Goal: Transaction & Acquisition: Purchase product/service

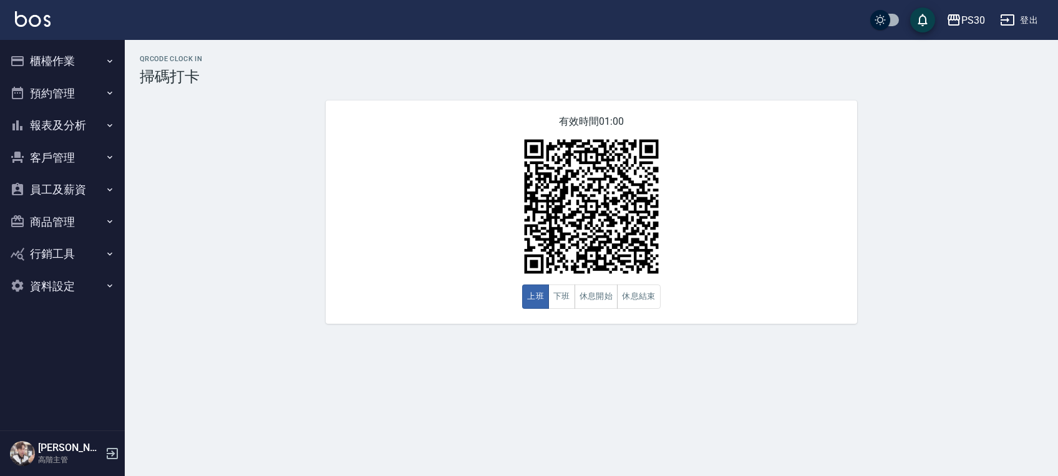
click at [77, 59] on button "櫃檯作業" at bounding box center [62, 61] width 115 height 32
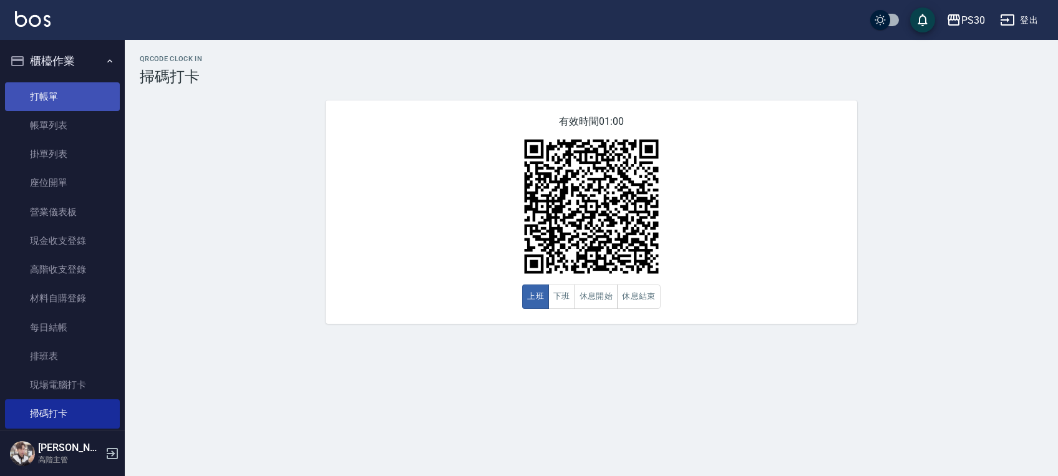
click at [55, 105] on link "打帳單" at bounding box center [62, 96] width 115 height 29
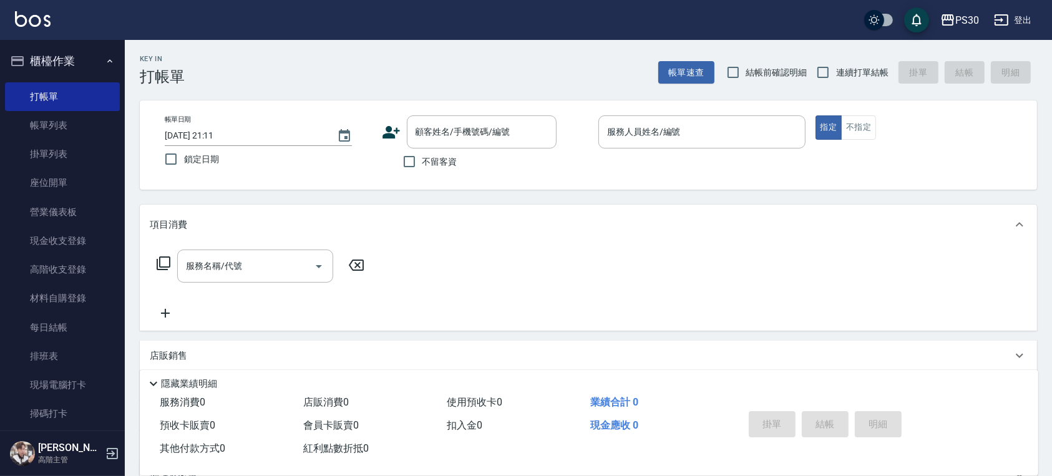
click at [433, 166] on span "不留客資" at bounding box center [439, 161] width 35 height 13
click at [422, 166] on input "不留客資" at bounding box center [409, 161] width 26 height 26
checkbox input "true"
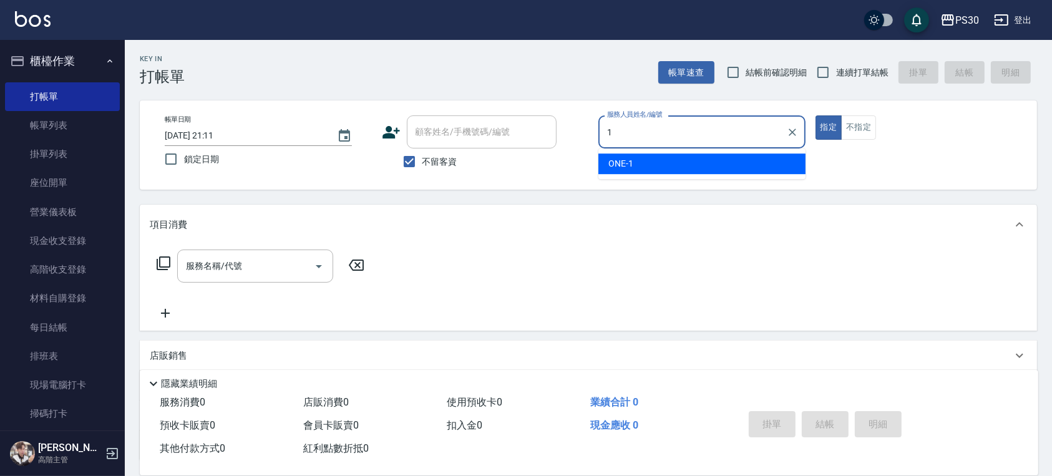
type input "ONE-1"
type button "true"
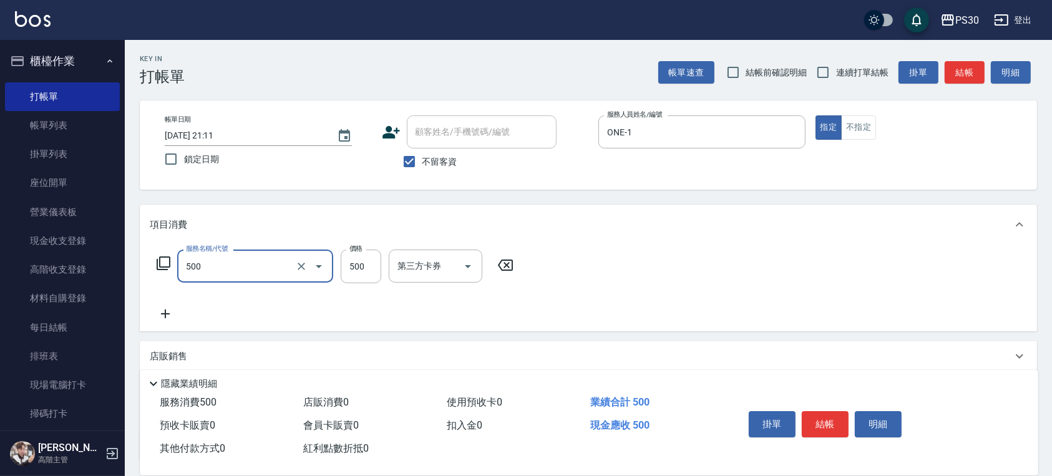
type input "洗剪500(500)"
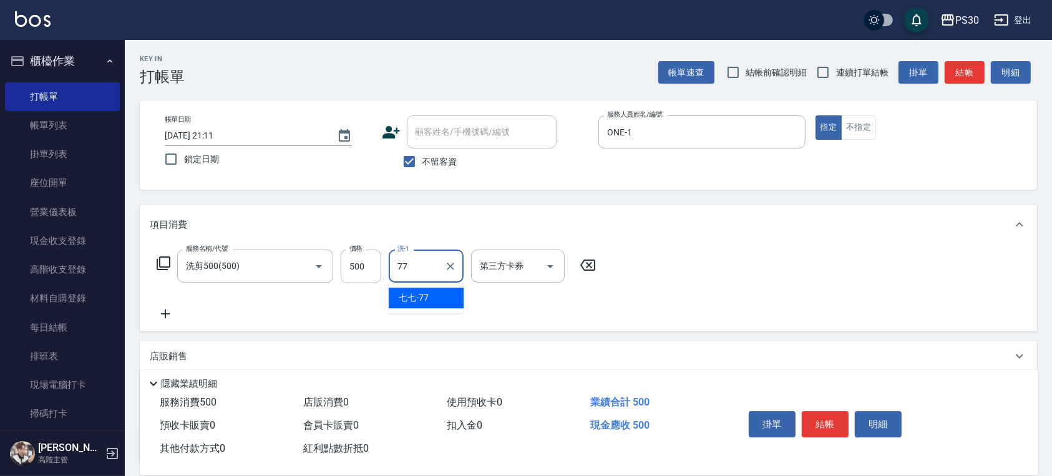
type input "七七-77"
click at [736, 416] on button "結帳" at bounding box center [825, 424] width 47 height 26
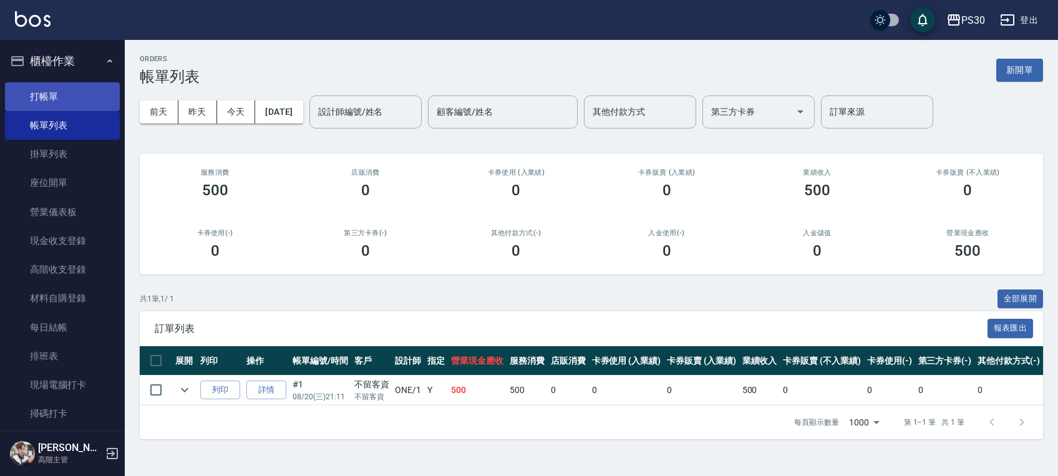
click at [59, 90] on link "打帳單" at bounding box center [62, 96] width 115 height 29
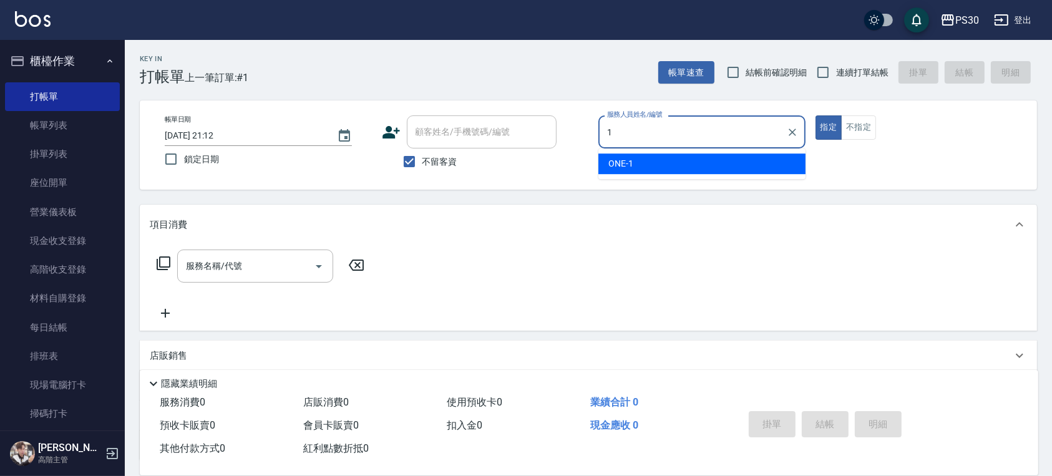
type input "ONE-1"
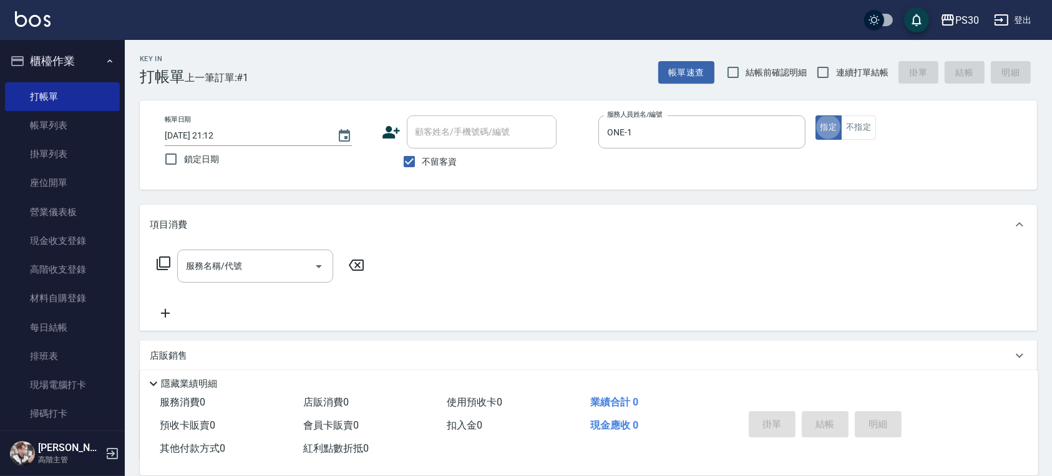
type button "true"
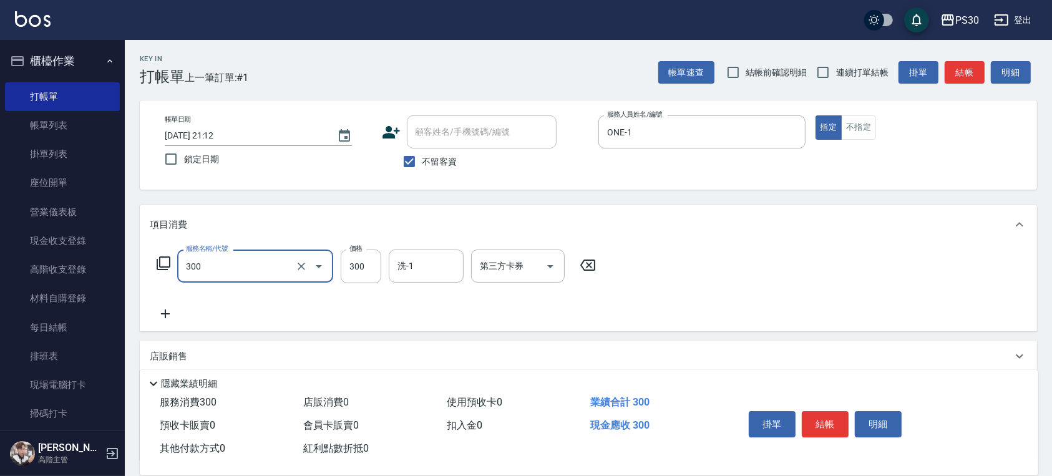
type input "洗剪300(300)"
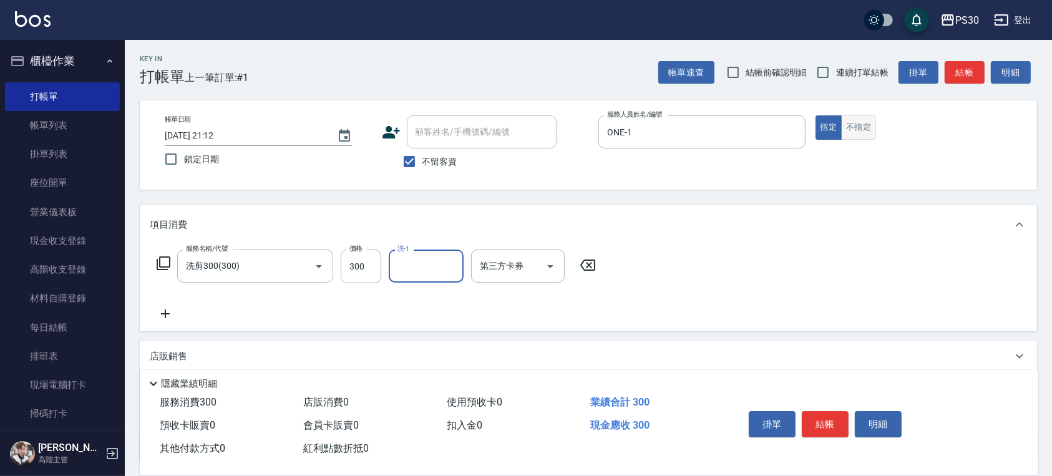
click at [736, 129] on button "不指定" at bounding box center [858, 127] width 35 height 24
click at [432, 269] on input "洗-1" at bounding box center [426, 266] width 64 height 22
type input "七七-77"
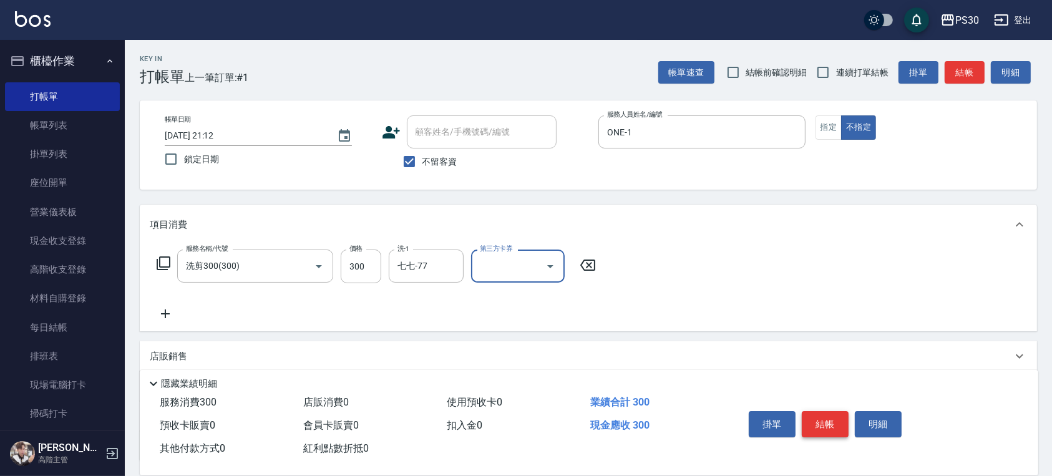
click at [736, 418] on button "結帳" at bounding box center [825, 424] width 47 height 26
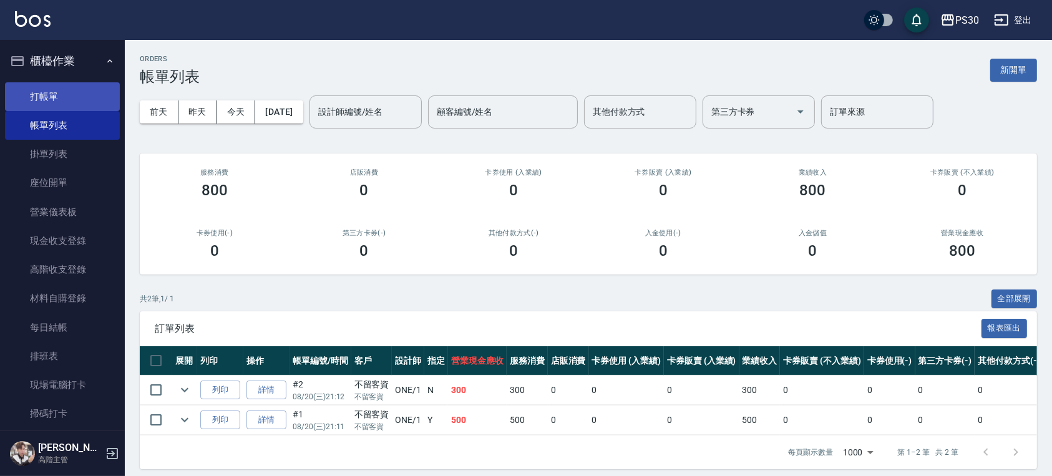
click at [21, 85] on link "打帳單" at bounding box center [62, 96] width 115 height 29
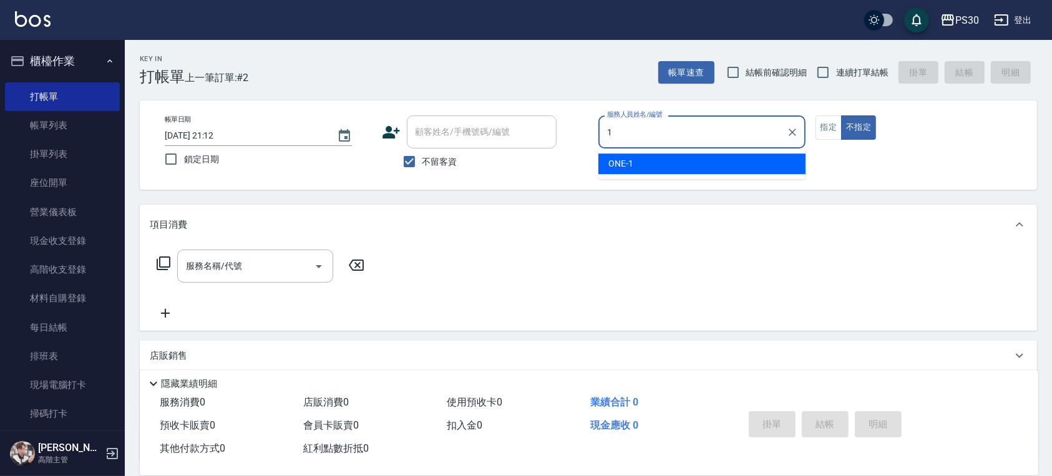
type input "1"
type button "false"
type input "ONE-1"
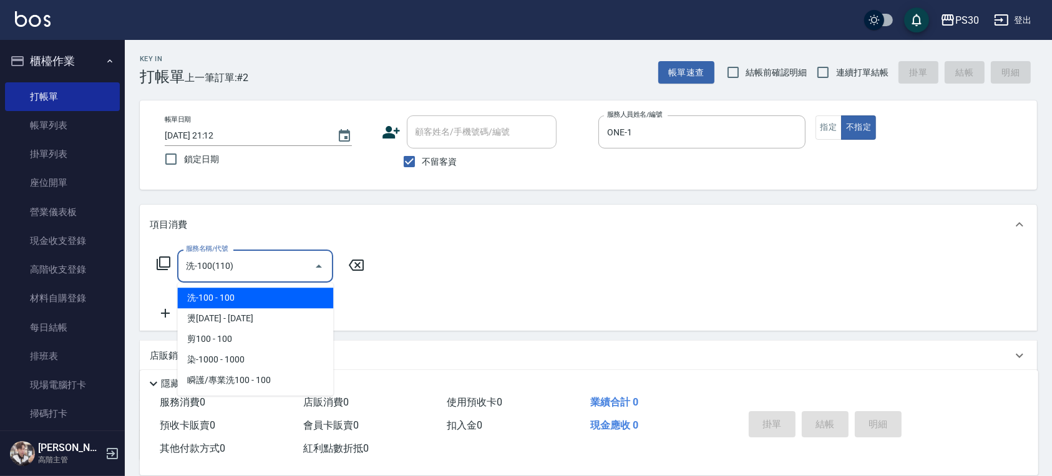
type input "洗-100(110)"
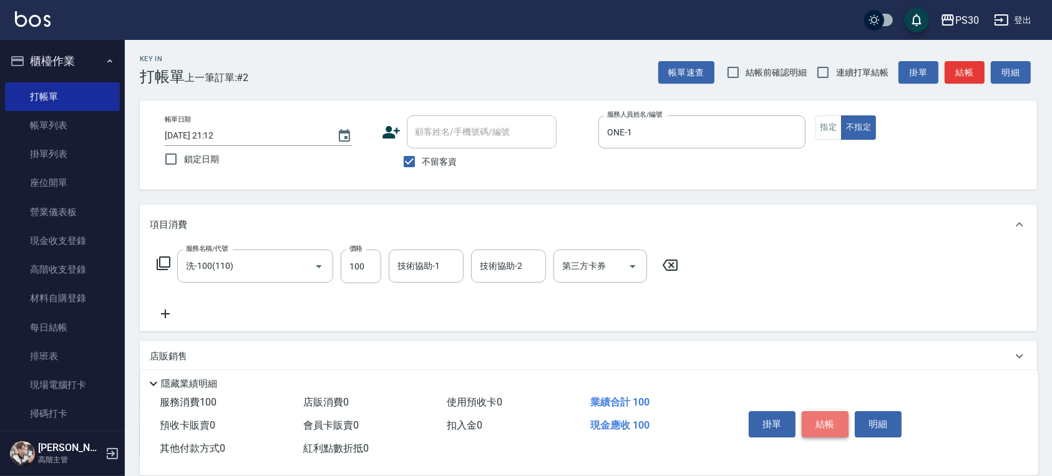
click at [736, 419] on button "結帳" at bounding box center [825, 424] width 47 height 26
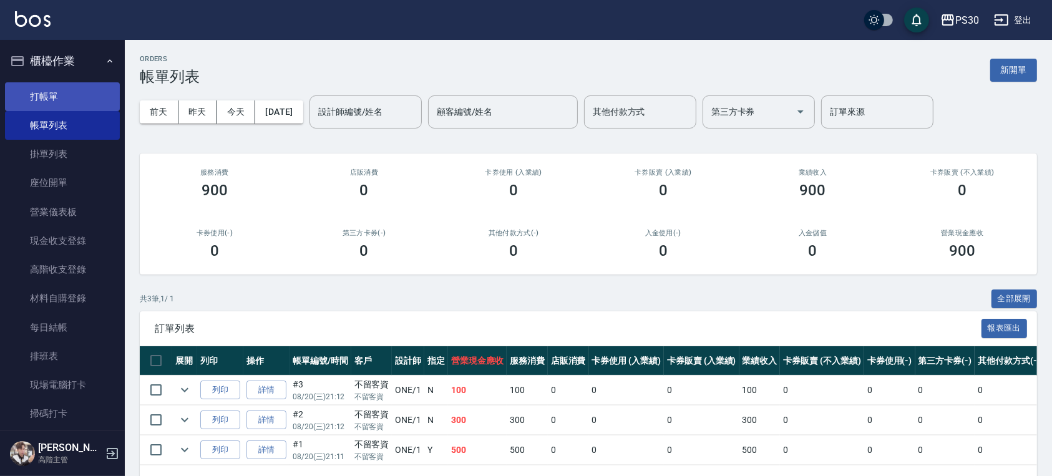
click at [85, 100] on link "打帳單" at bounding box center [62, 96] width 115 height 29
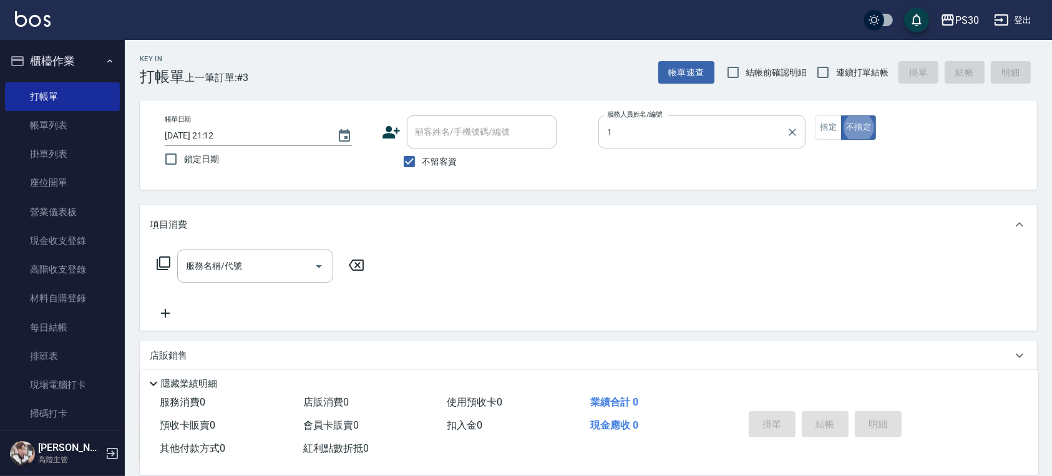
type input "ONE-1"
type button "false"
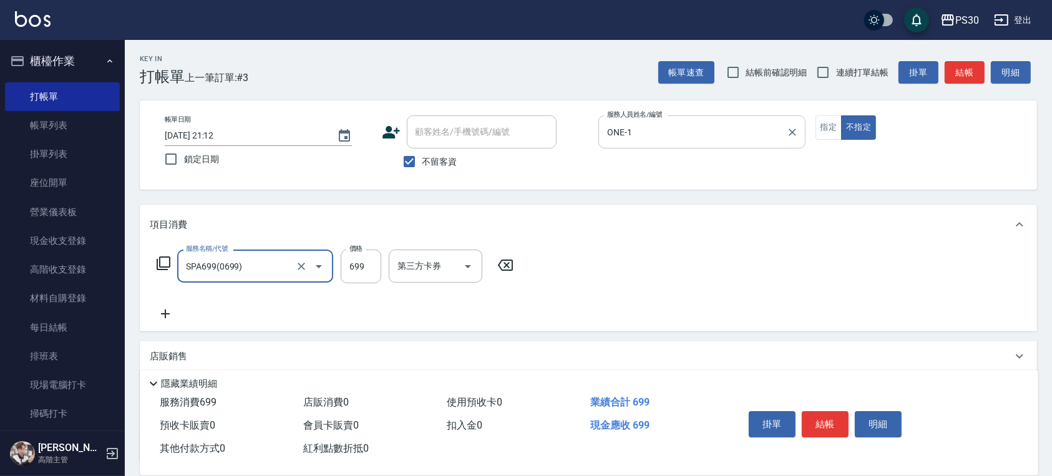
type input "SPA699(0699)"
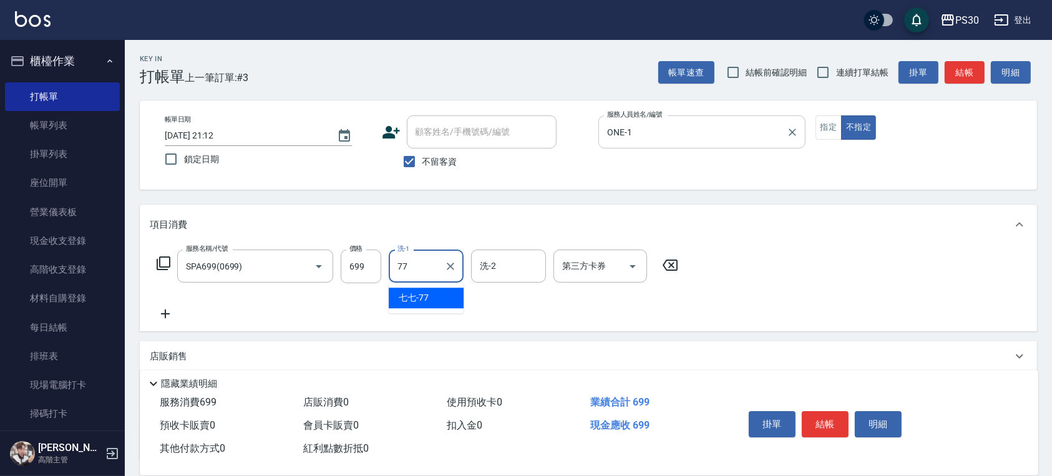
type input "七七-77"
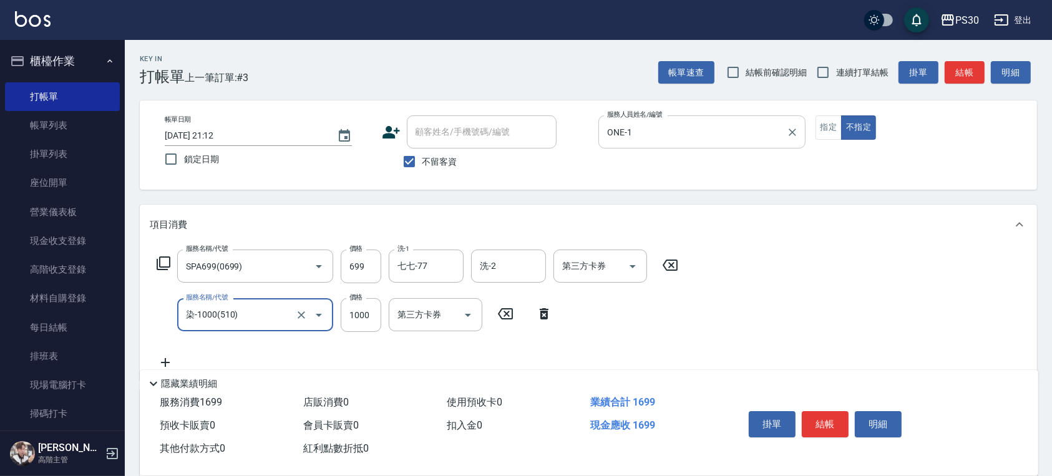
type input "染-1000(510)"
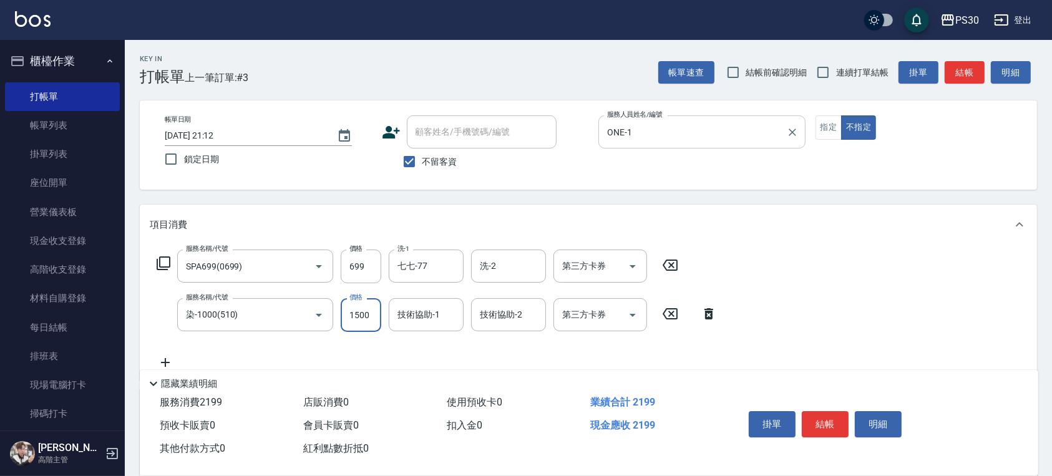
type input "1500"
type input "七七-77"
click at [736, 133] on button "指定" at bounding box center [828, 127] width 27 height 24
click at [736, 417] on button "結帳" at bounding box center [825, 424] width 47 height 26
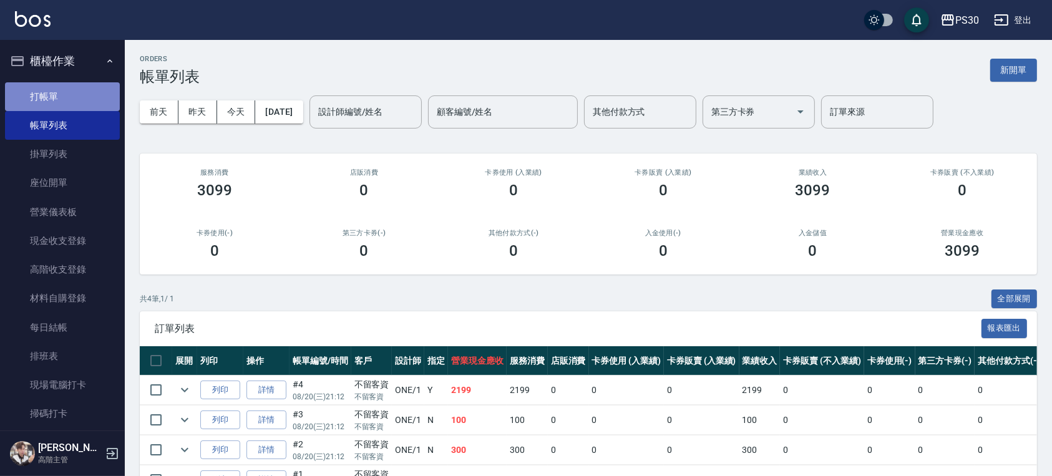
click at [75, 98] on link "打帳單" at bounding box center [62, 96] width 115 height 29
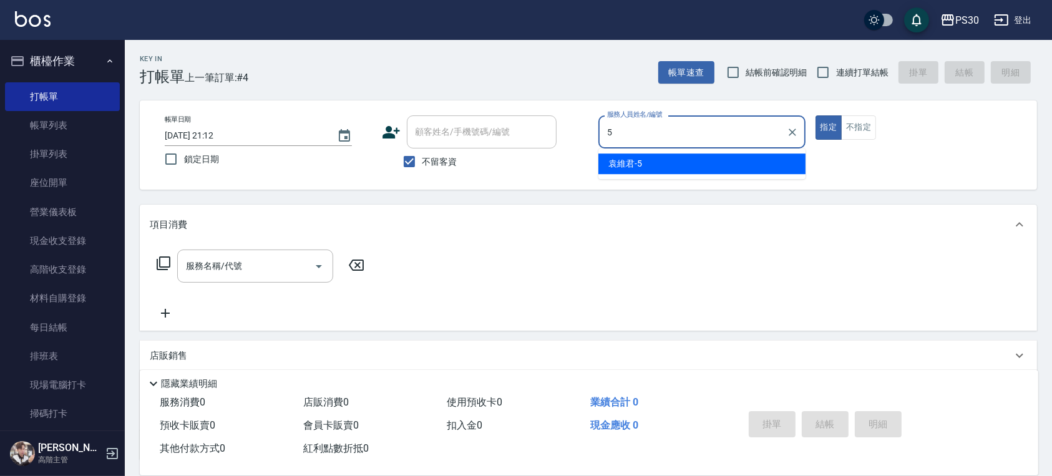
type input "袁維君-5"
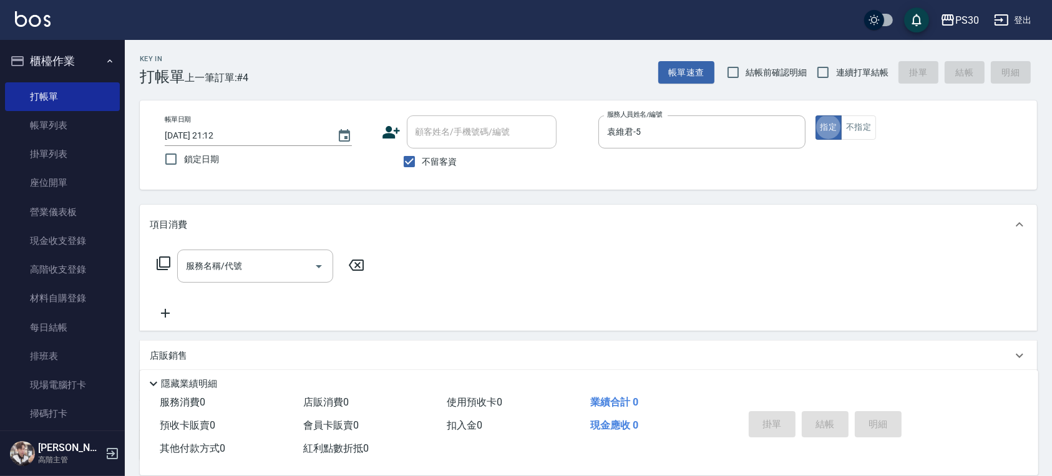
type button "true"
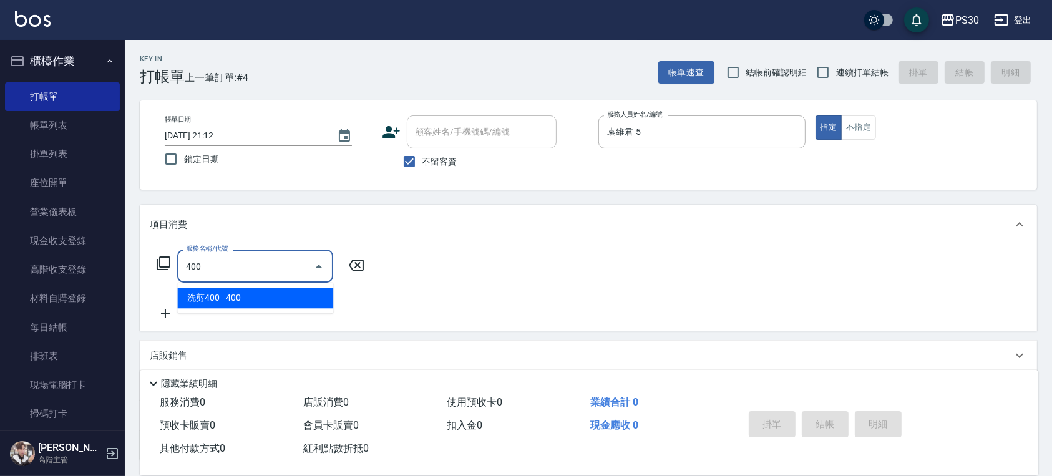
type input "洗剪400(400)"
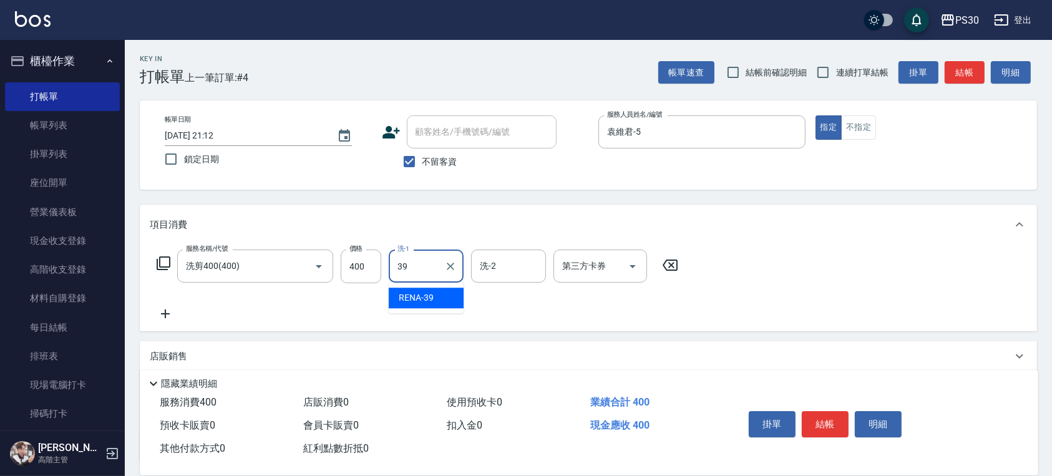
type input "RENA-39"
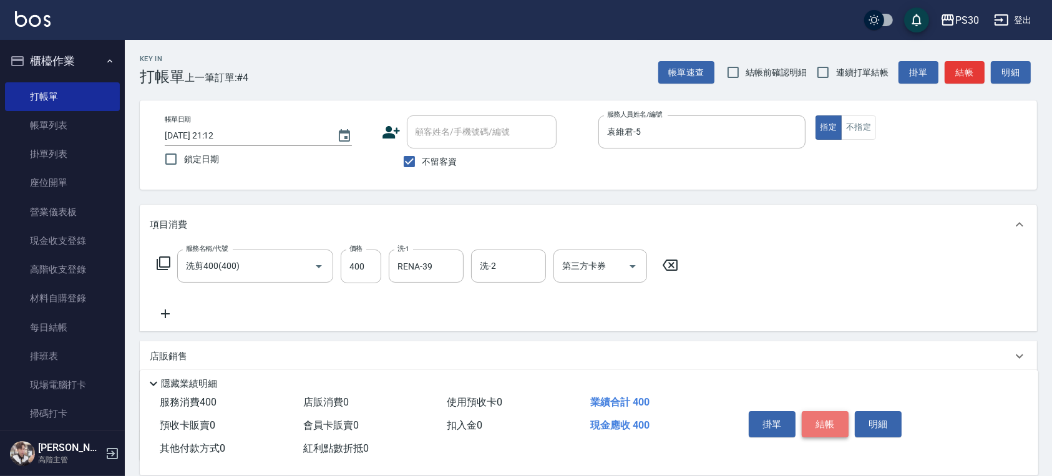
click at [736, 422] on button "結帳" at bounding box center [825, 424] width 47 height 26
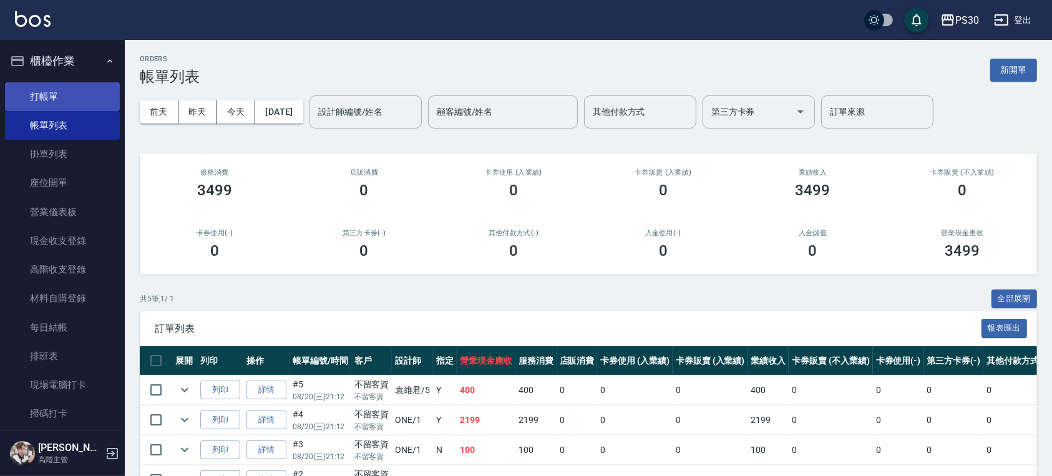
click at [72, 96] on link "打帳單" at bounding box center [62, 96] width 115 height 29
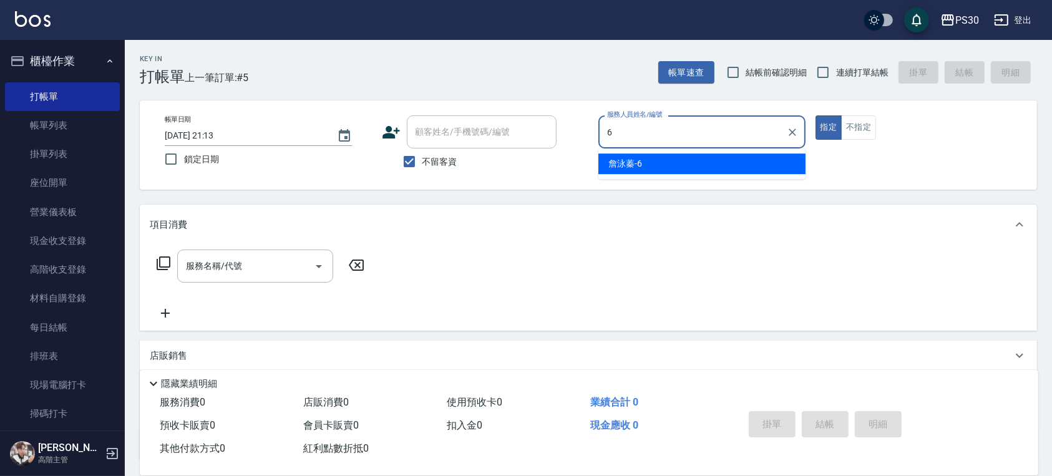
type input "[PERSON_NAME]-6"
type button "true"
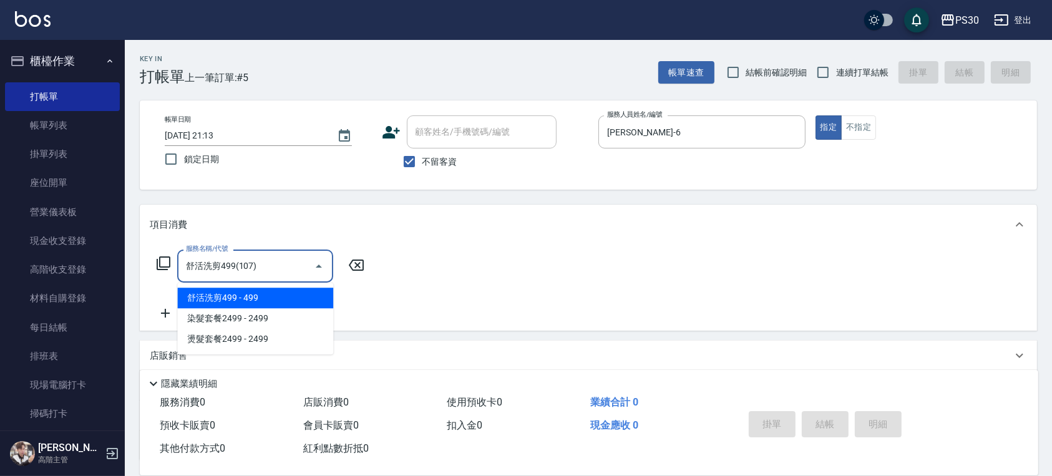
type input "舒活洗剪499(107)"
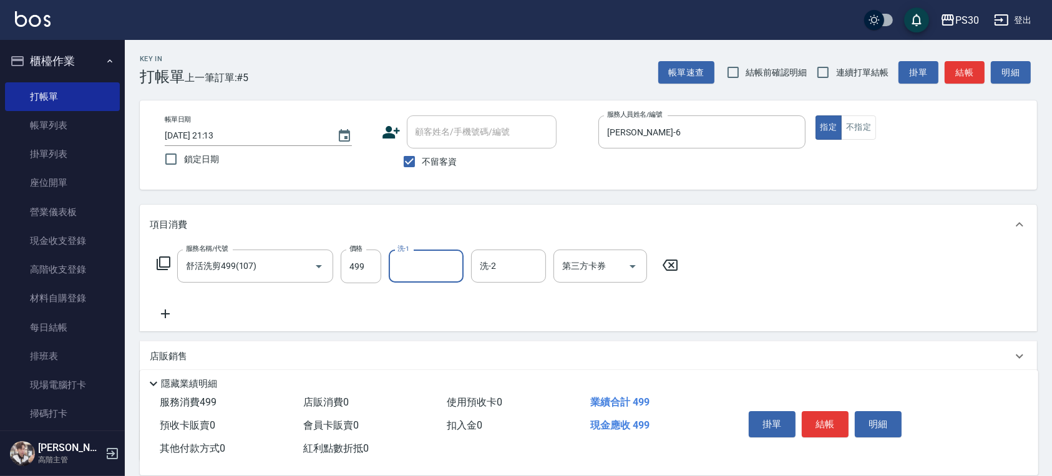
click at [736, 406] on div "掛單 結帳 明細" at bounding box center [825, 425] width 163 height 39
click at [736, 420] on button "結帳" at bounding box center [825, 424] width 47 height 26
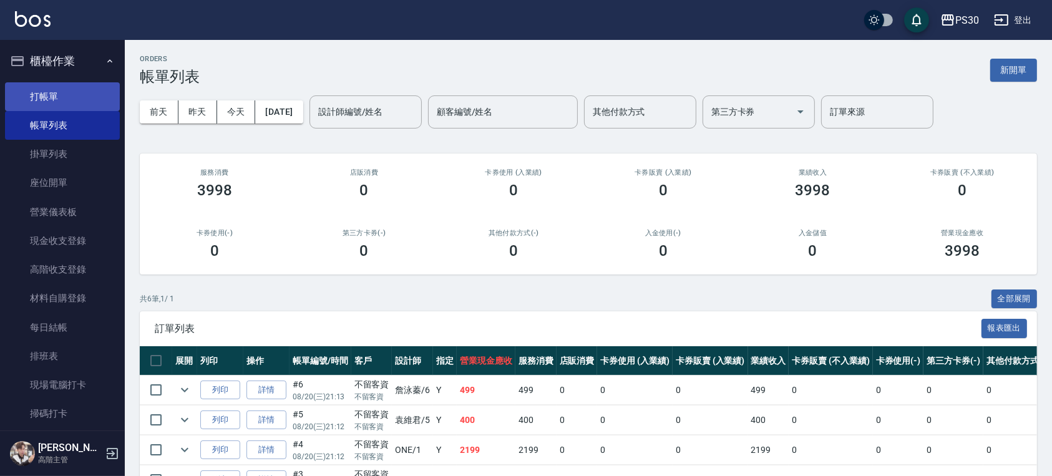
click at [26, 90] on link "打帳單" at bounding box center [62, 96] width 115 height 29
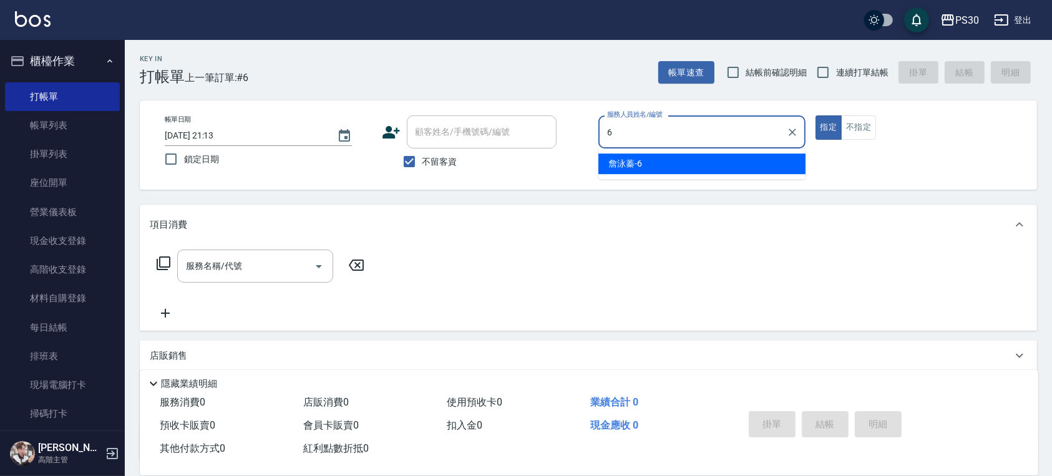
type input "[PERSON_NAME]-6"
type button "true"
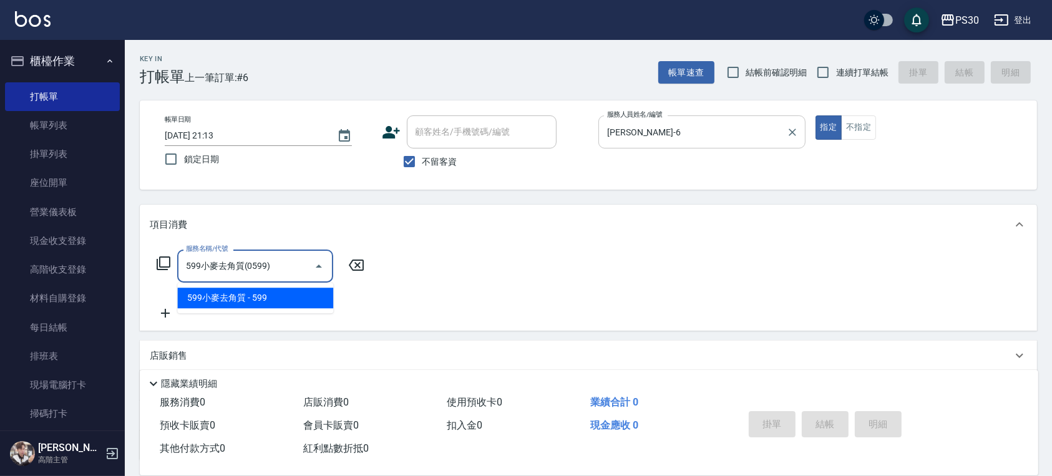
type input "599小麥去角質(0599)"
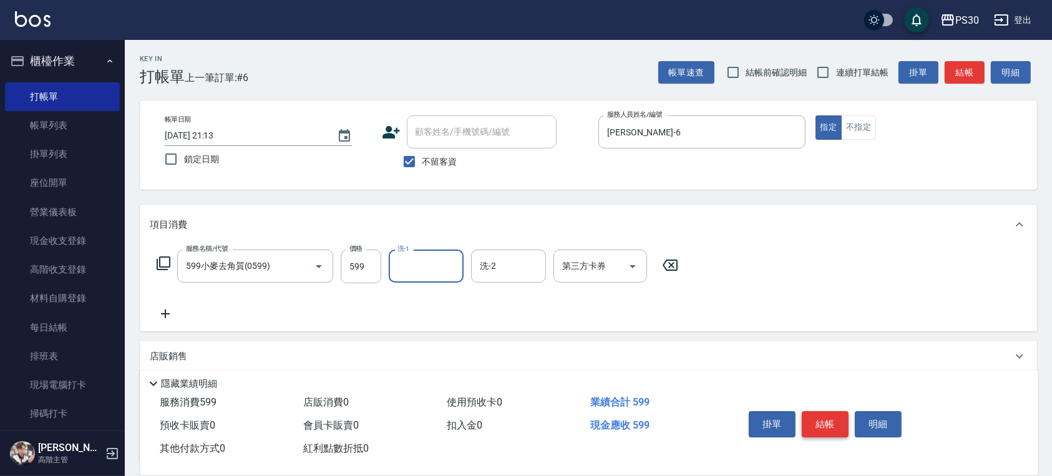
click at [736, 416] on button "結帳" at bounding box center [825, 424] width 47 height 26
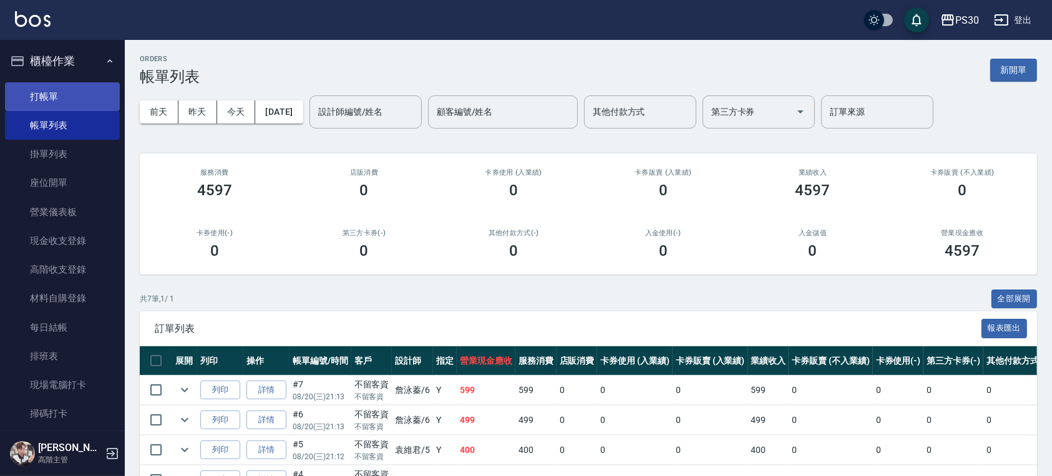
click at [67, 86] on link "打帳單" at bounding box center [62, 96] width 115 height 29
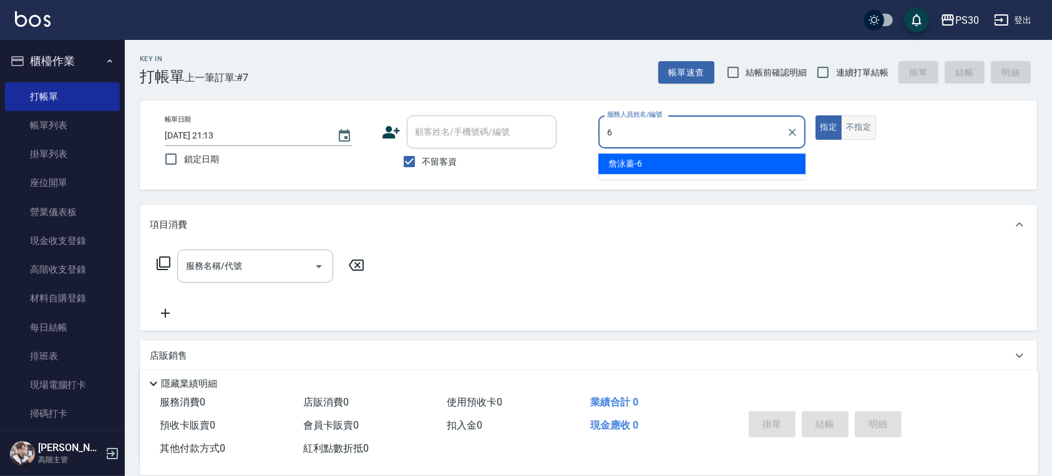
type input "[PERSON_NAME]-6"
type button "true"
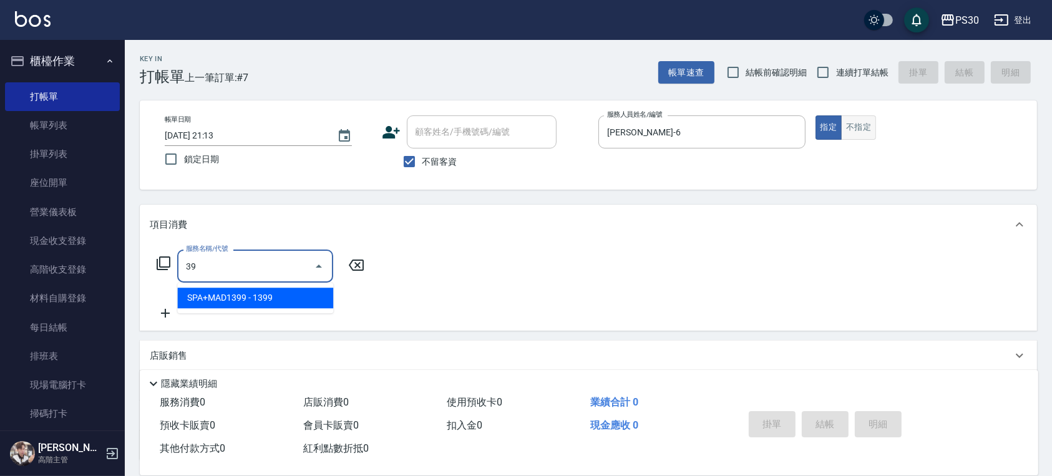
type input "3"
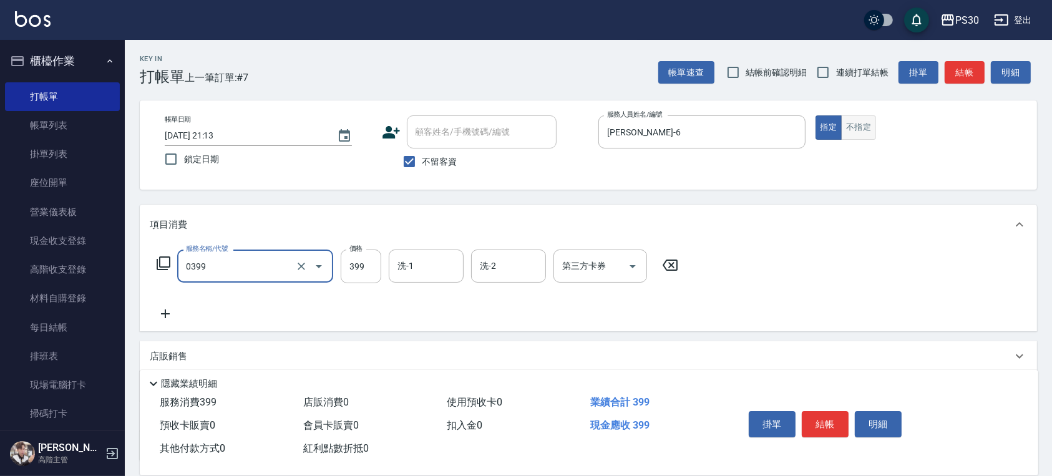
type input "海鹽洗(0399)"
type input "699"
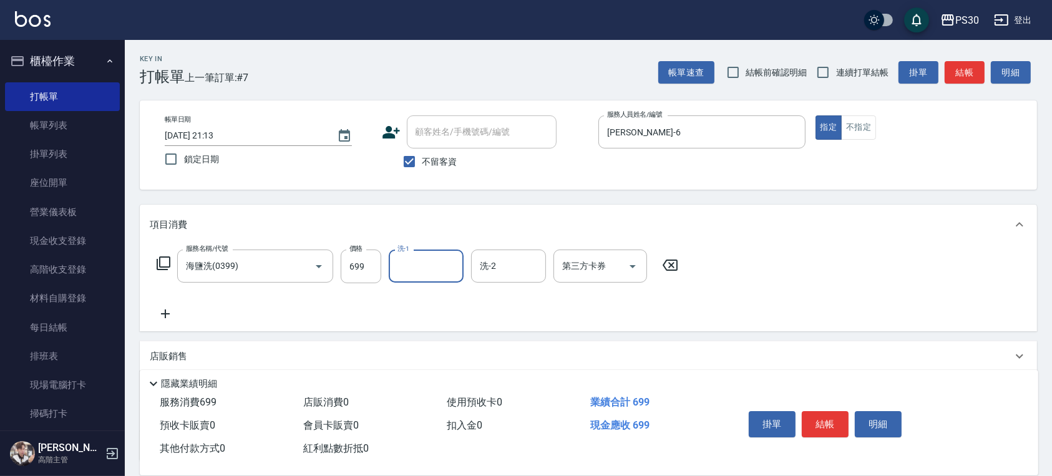
click at [736, 418] on button "結帳" at bounding box center [825, 424] width 47 height 26
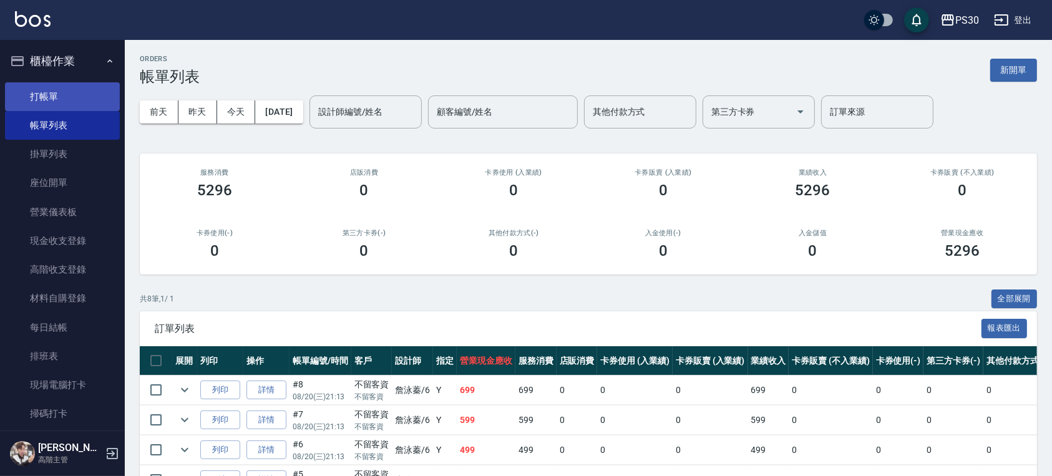
click at [46, 90] on link "打帳單" at bounding box center [62, 96] width 115 height 29
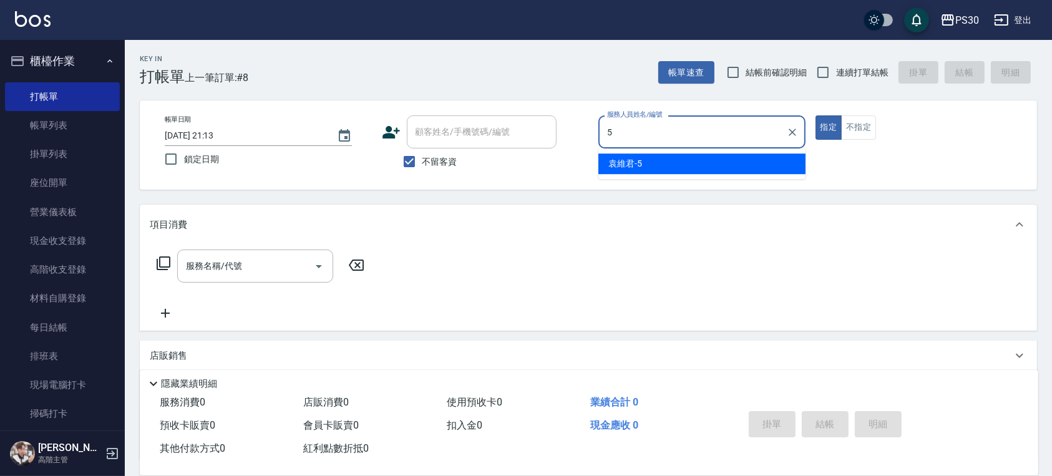
type input "袁維君-5"
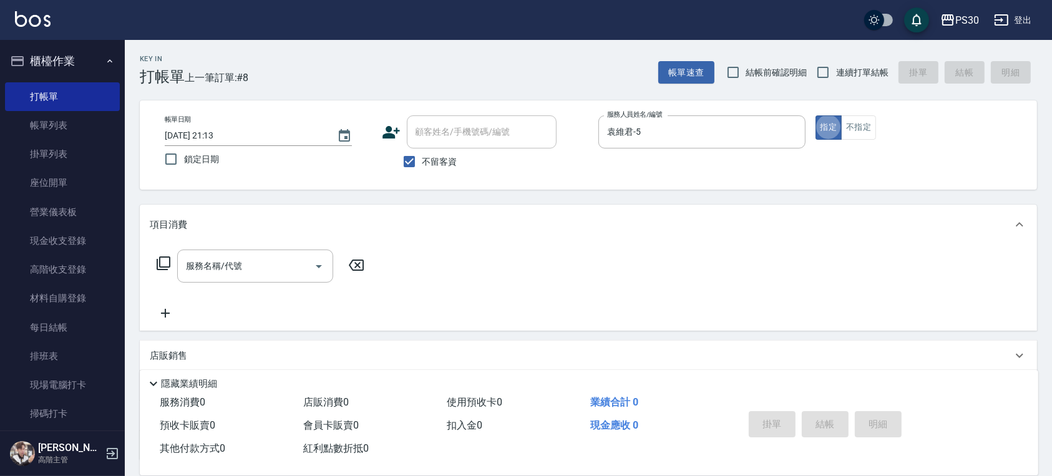
type button "true"
type input "3"
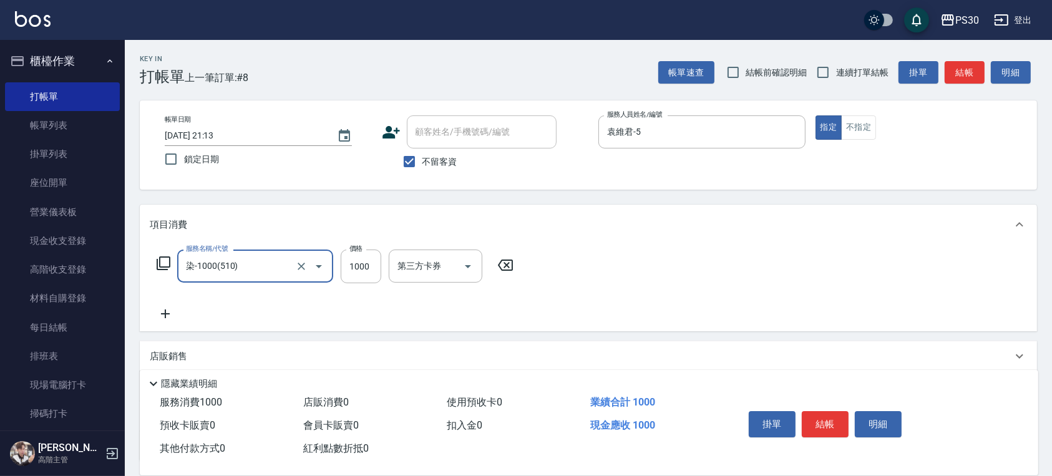
type input "染-1000(510)"
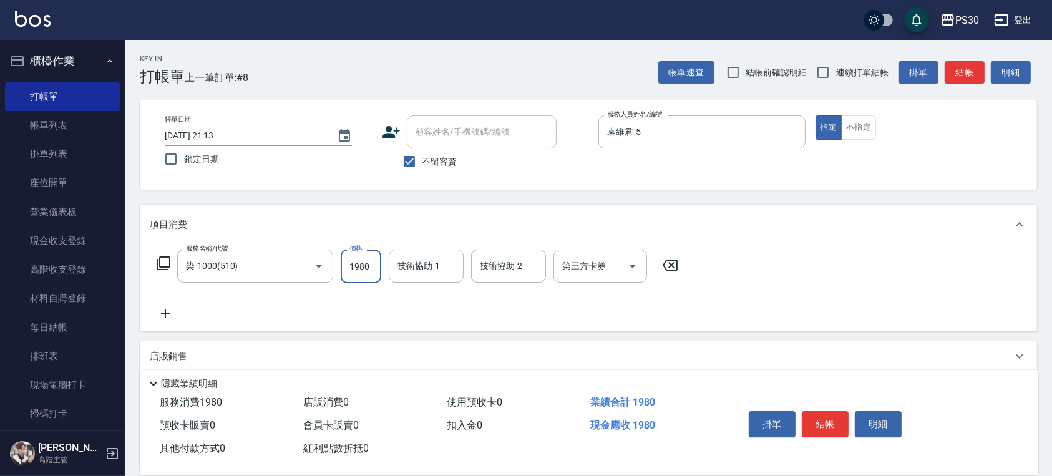
type input "1980"
type input "3"
type input "RENA-39"
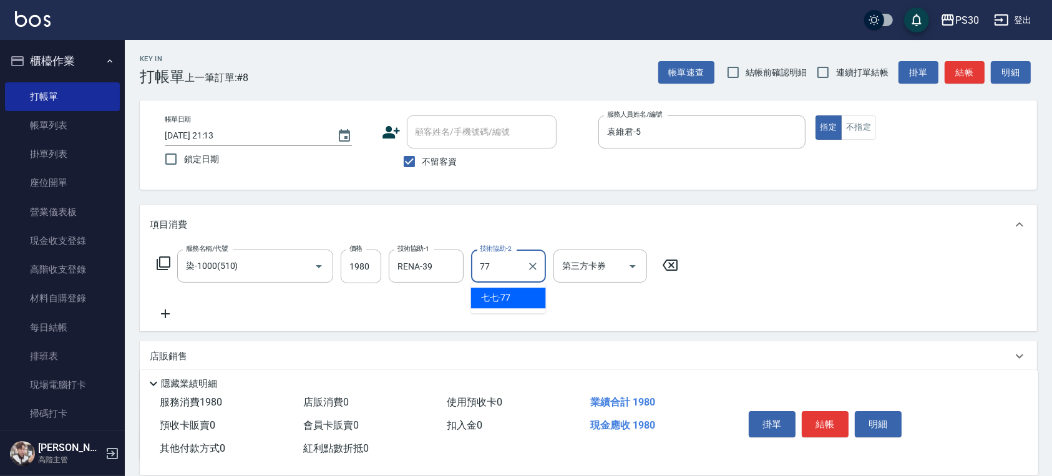
type input "七七-77"
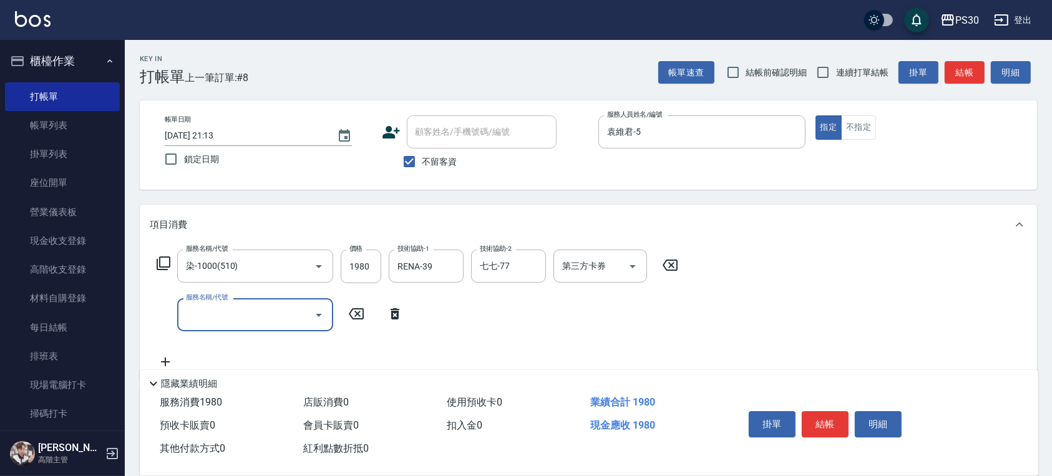
type input "1"
type input "鉑金護髮(407)"
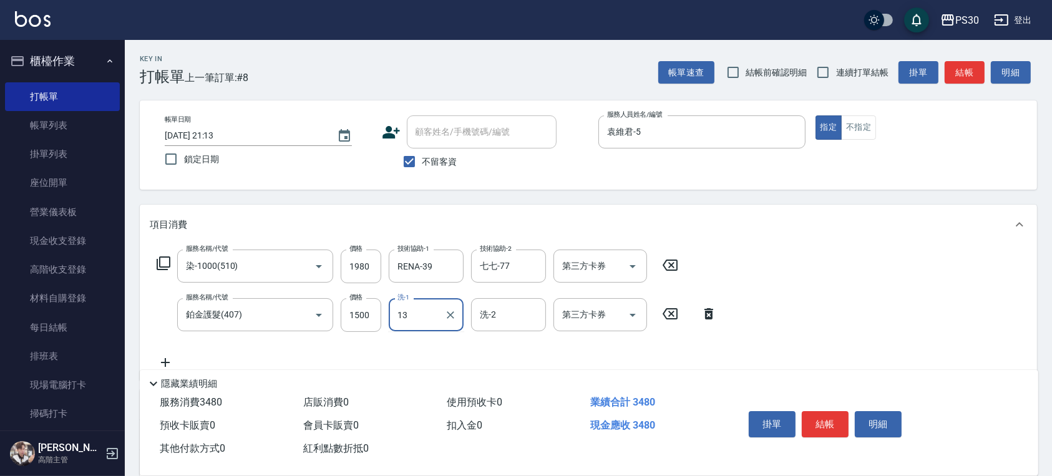
type input "1"
type input "RENA-39"
click at [376, 311] on input "1500" at bounding box center [361, 315] width 41 height 34
type input "1300"
click at [736, 422] on button "結帳" at bounding box center [825, 424] width 47 height 26
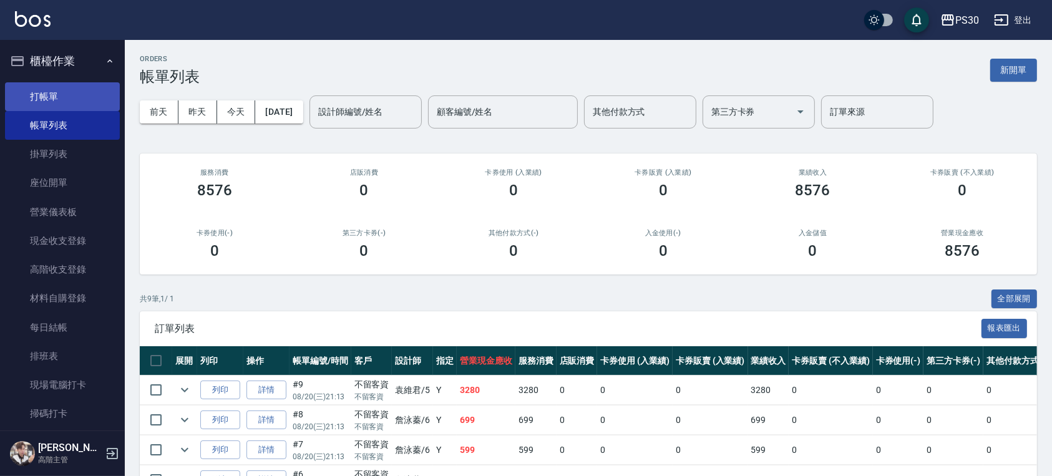
click at [56, 94] on link "打帳單" at bounding box center [62, 96] width 115 height 29
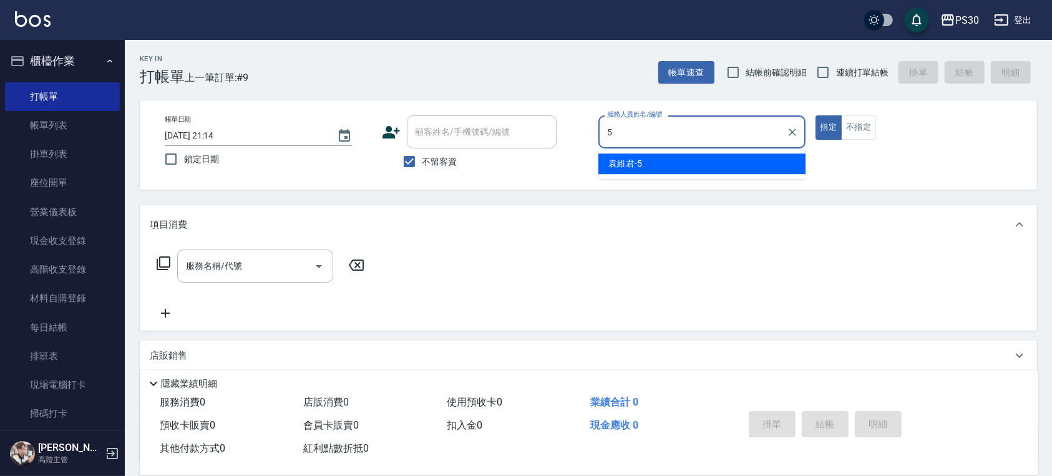
type input "袁維君-5"
type button "true"
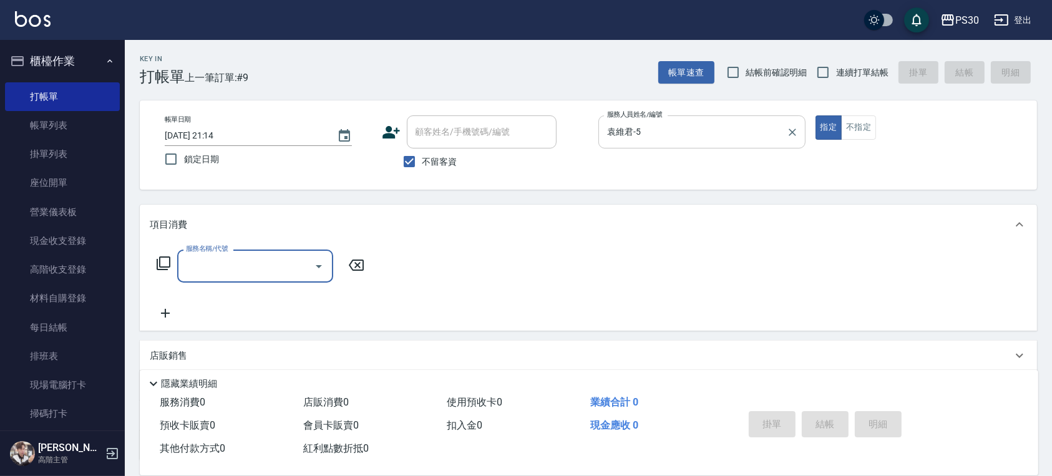
type input "3"
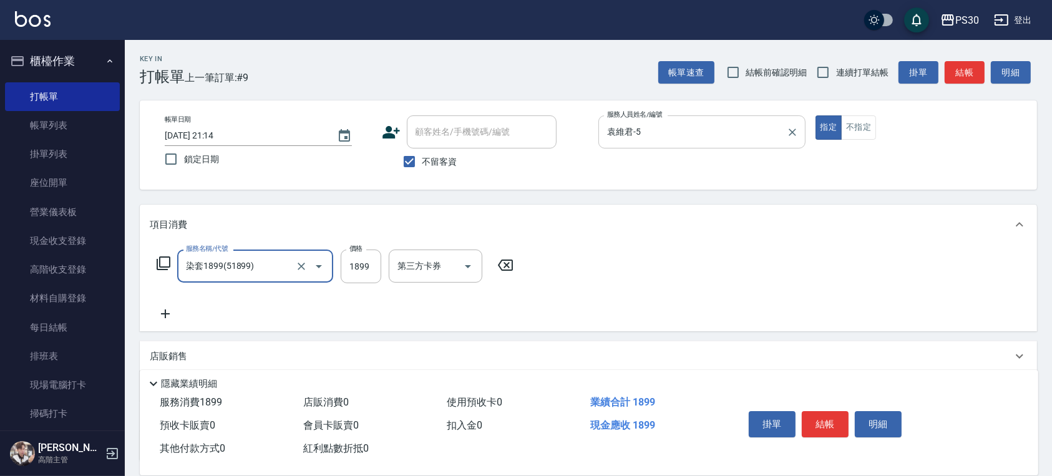
type input "染套1899(51899)"
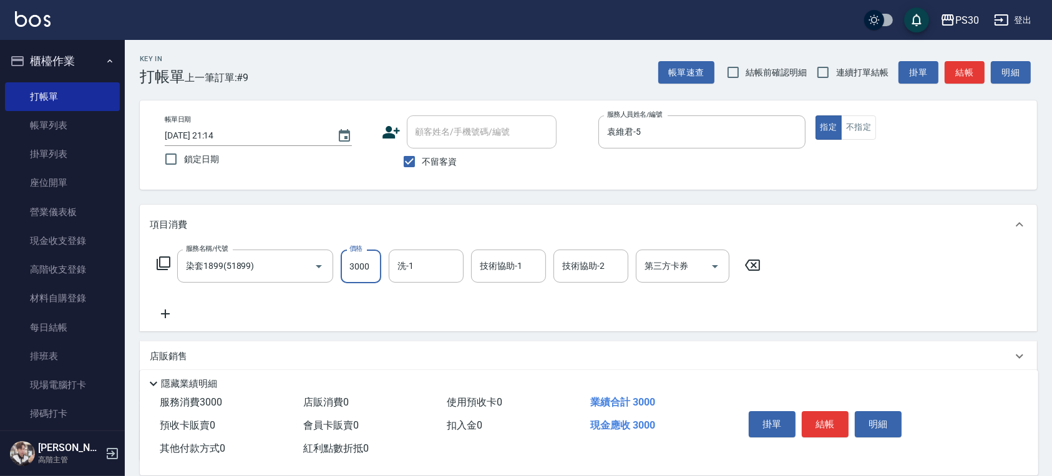
click at [349, 267] on input "3000" at bounding box center [361, 267] width 41 height 34
drag, startPoint x: 349, startPoint y: 267, endPoint x: 430, endPoint y: 270, distance: 81.1
click at [430, 270] on div "服務名稱/代號 染套1899(51899) 服務名稱/代號 價格 3000 價格 洗-1 洗-1 技術協助-1 技術協助-1 技術協助-2 技術協助-2 第三…" at bounding box center [459, 267] width 618 height 34
type input "1500"
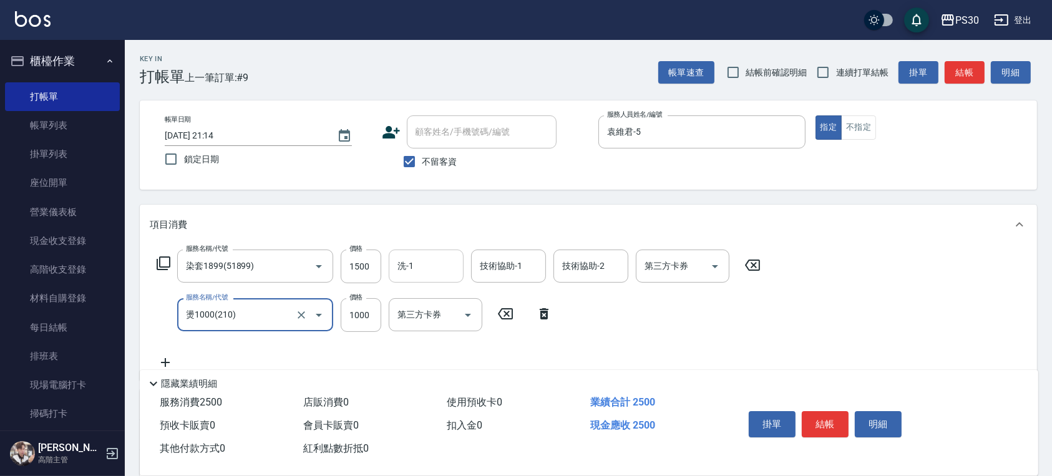
type input "燙1000(210)"
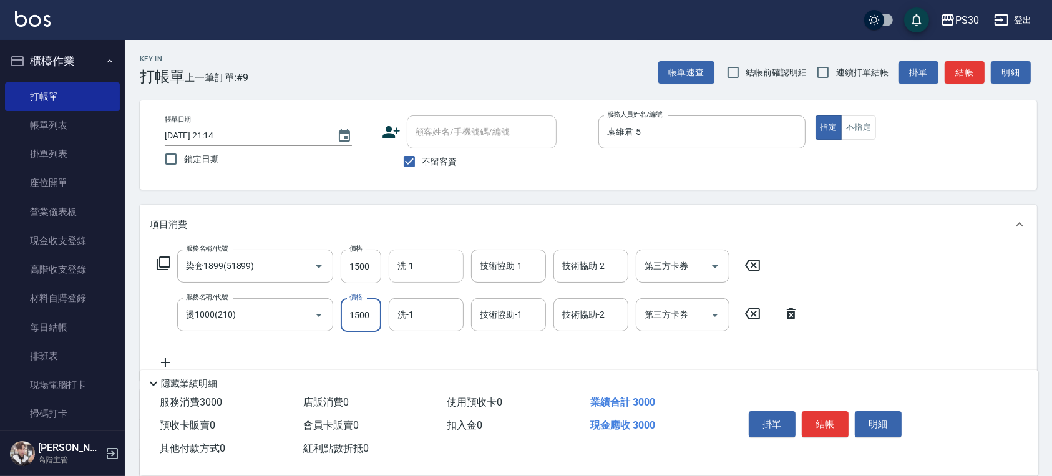
type input "1500"
click at [736, 414] on button "結帳" at bounding box center [825, 424] width 47 height 26
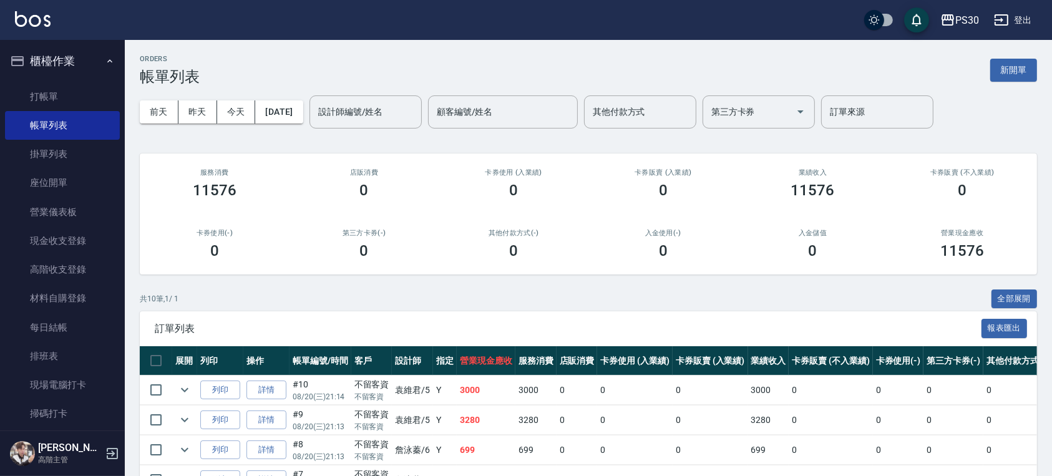
scroll to position [243, 0]
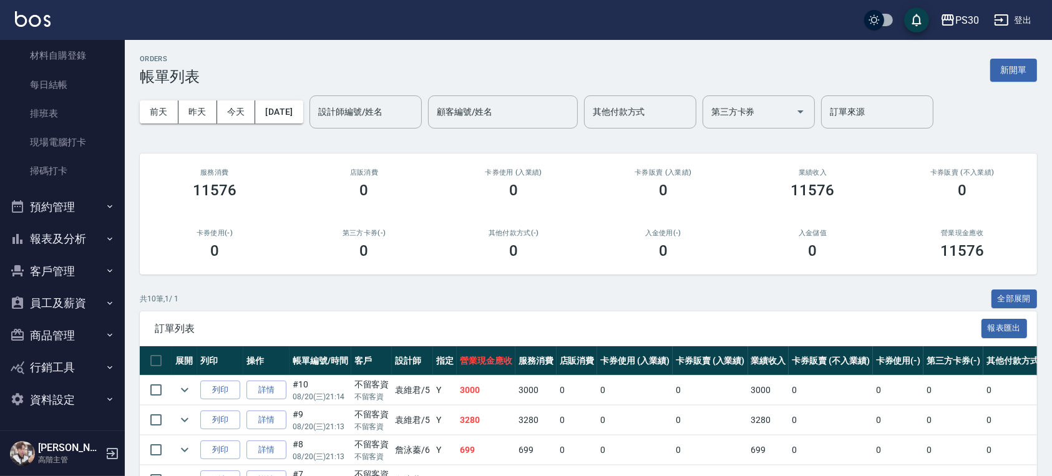
drag, startPoint x: 85, startPoint y: 236, endPoint x: 84, endPoint y: 261, distance: 25.0
click at [85, 236] on button "報表及分析" at bounding box center [62, 239] width 115 height 32
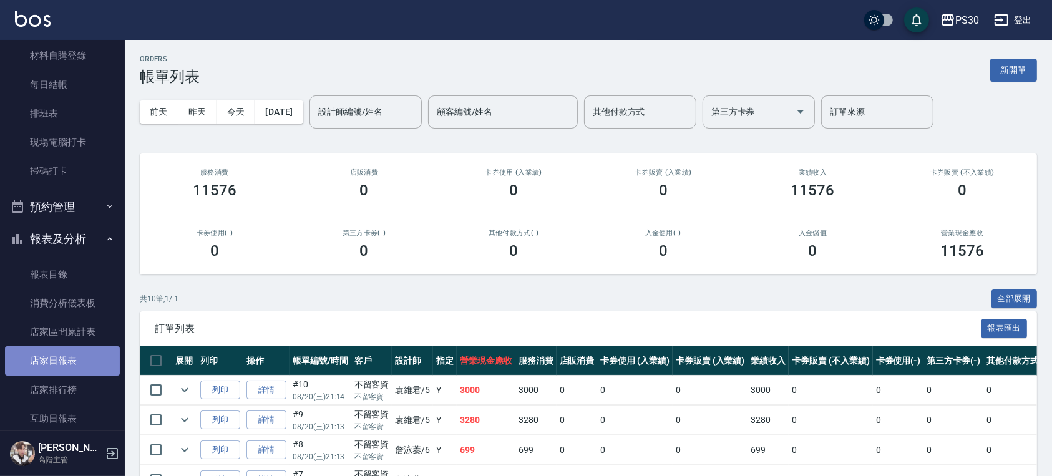
click at [67, 354] on link "店家日報表" at bounding box center [62, 360] width 115 height 29
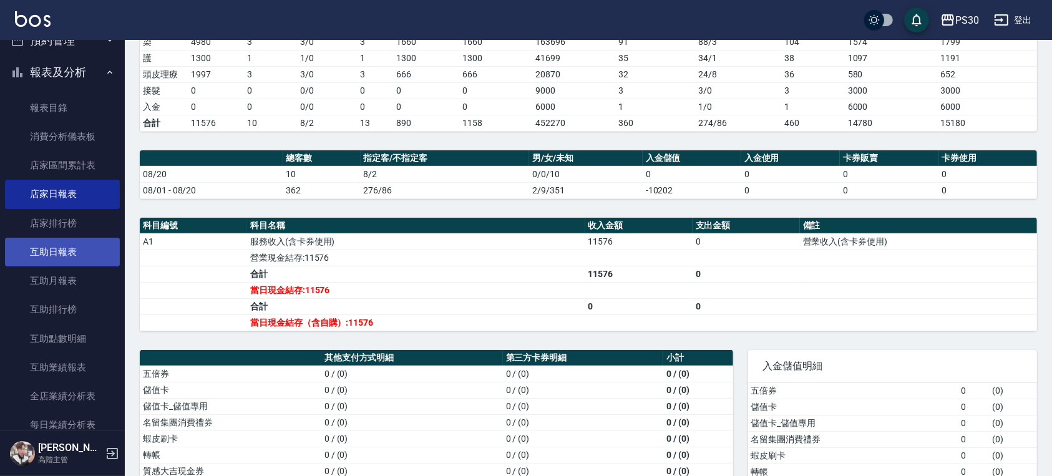
scroll to position [492, 0]
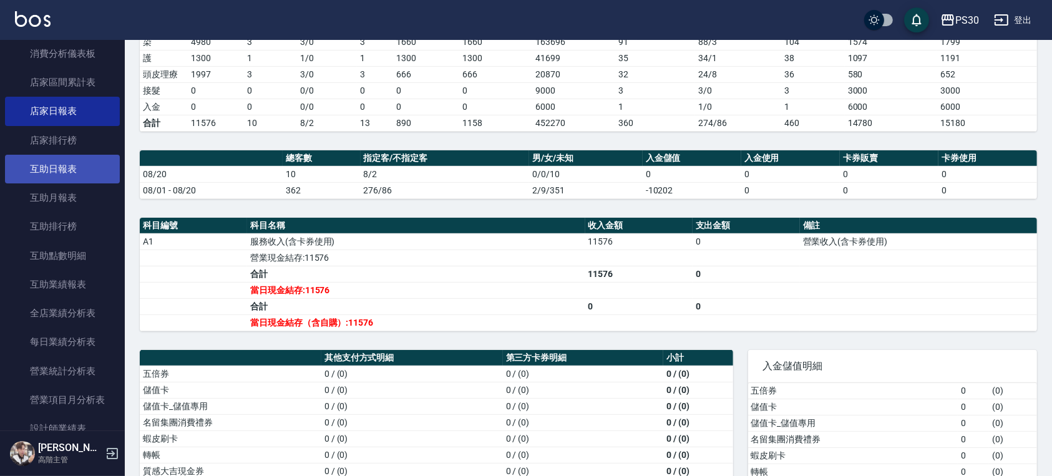
click at [56, 178] on link "互助日報表" at bounding box center [62, 169] width 115 height 29
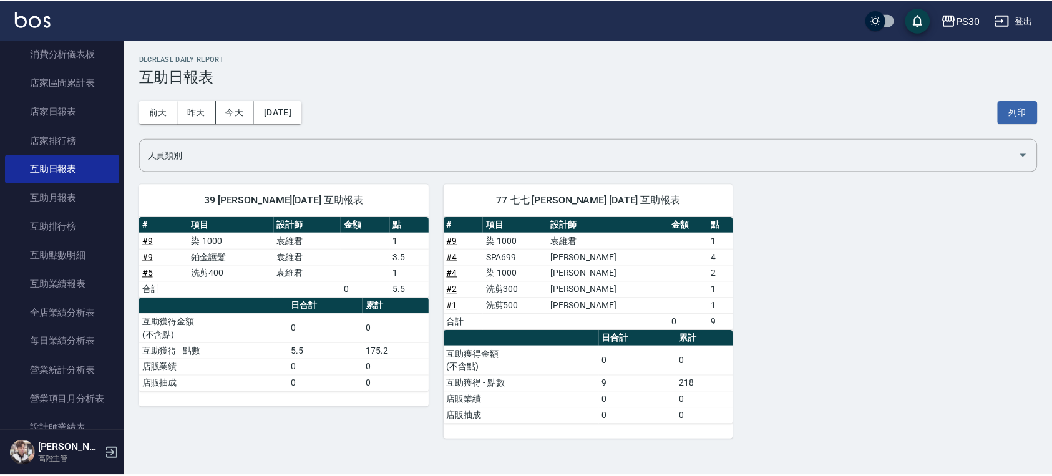
scroll to position [659, 0]
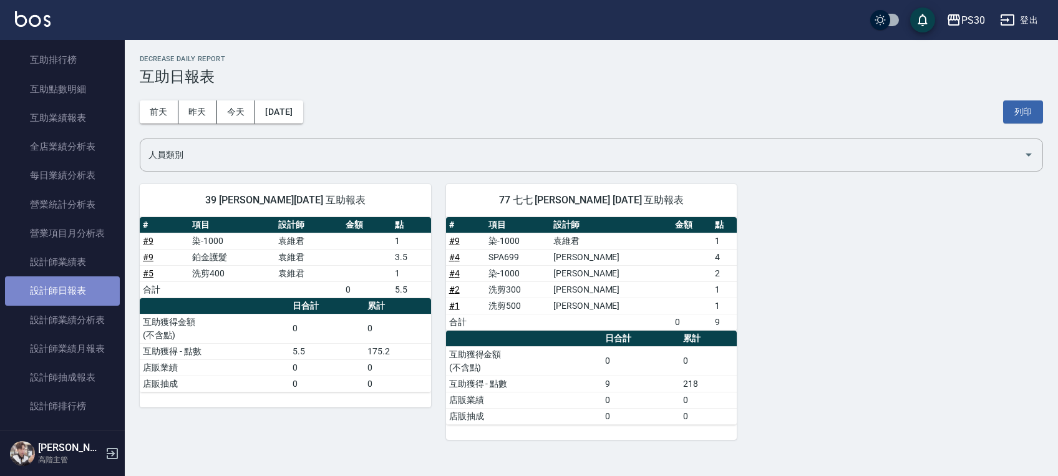
click at [89, 294] on link "設計師日報表" at bounding box center [62, 290] width 115 height 29
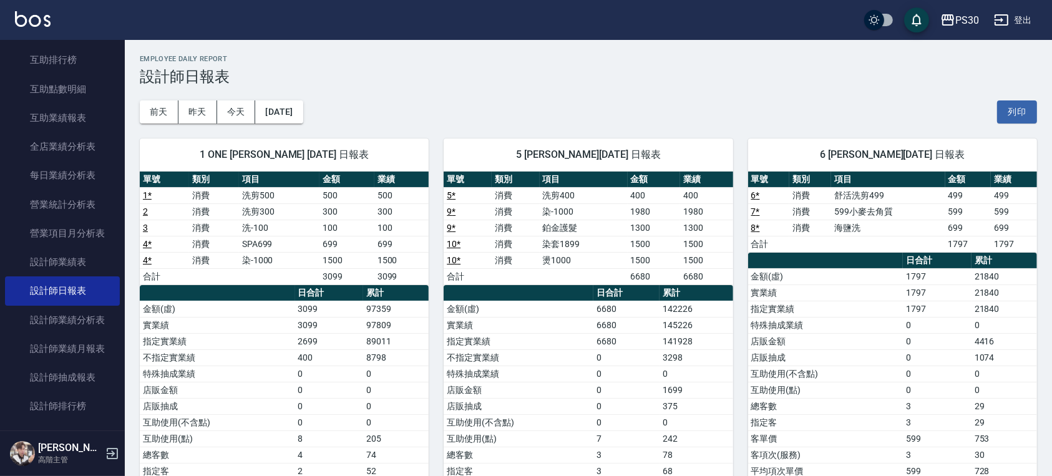
click at [736, 85] on div "[DATE] [DATE] [DATE] [DATE] 列印" at bounding box center [588, 111] width 897 height 53
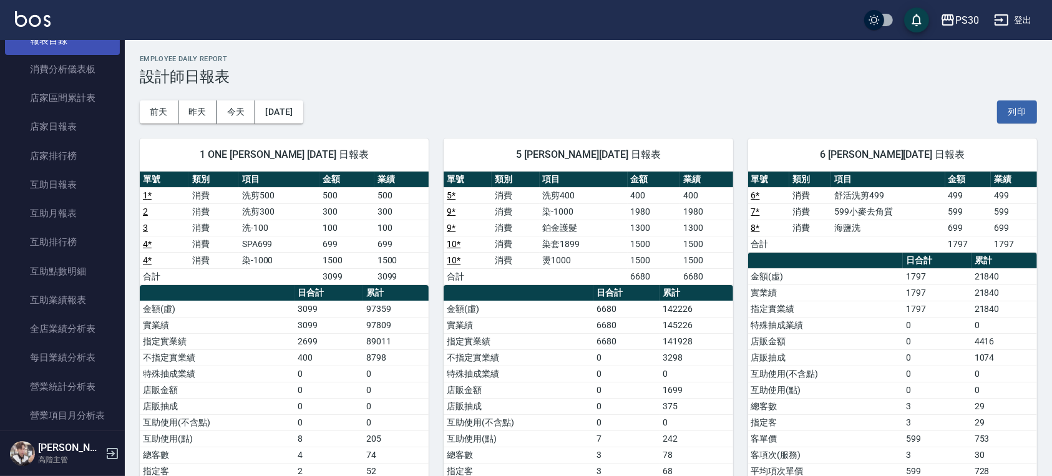
scroll to position [409, 0]
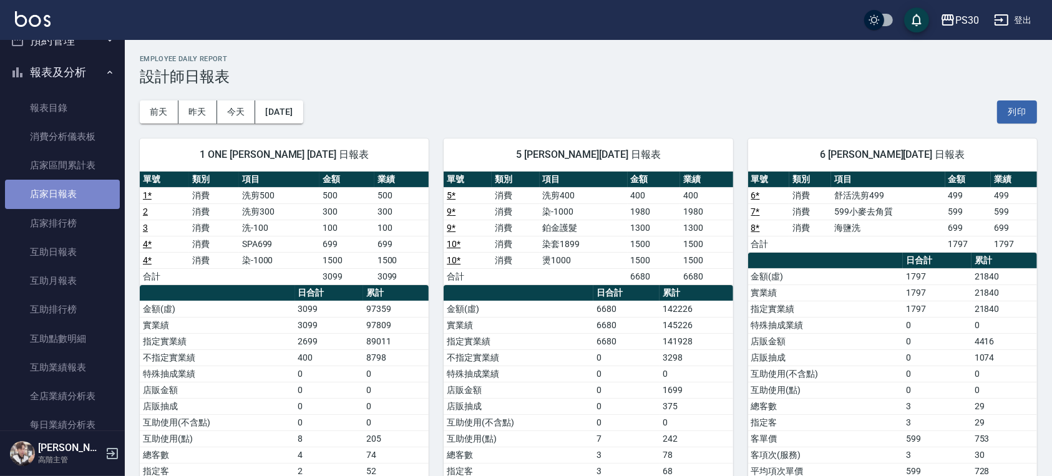
click at [65, 203] on link "店家日報表" at bounding box center [62, 194] width 115 height 29
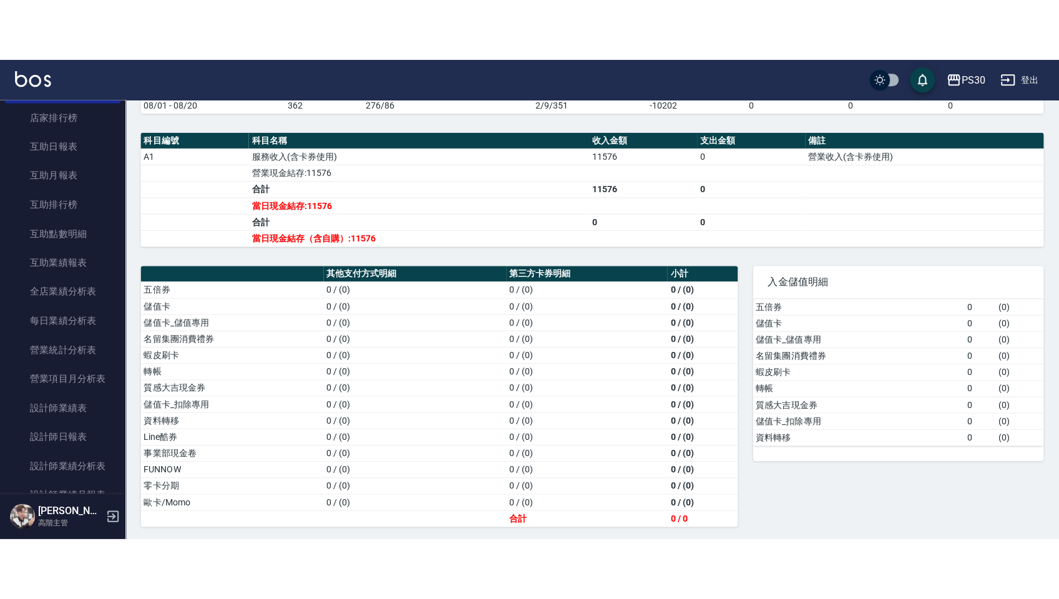
scroll to position [272, 0]
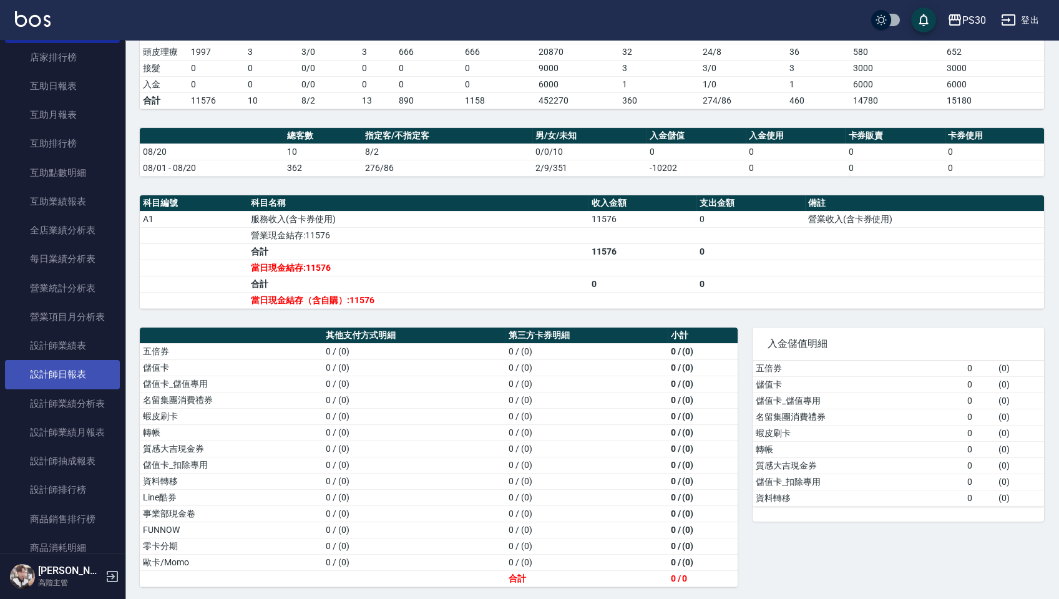
click at [47, 372] on link "設計師日報表" at bounding box center [62, 374] width 115 height 29
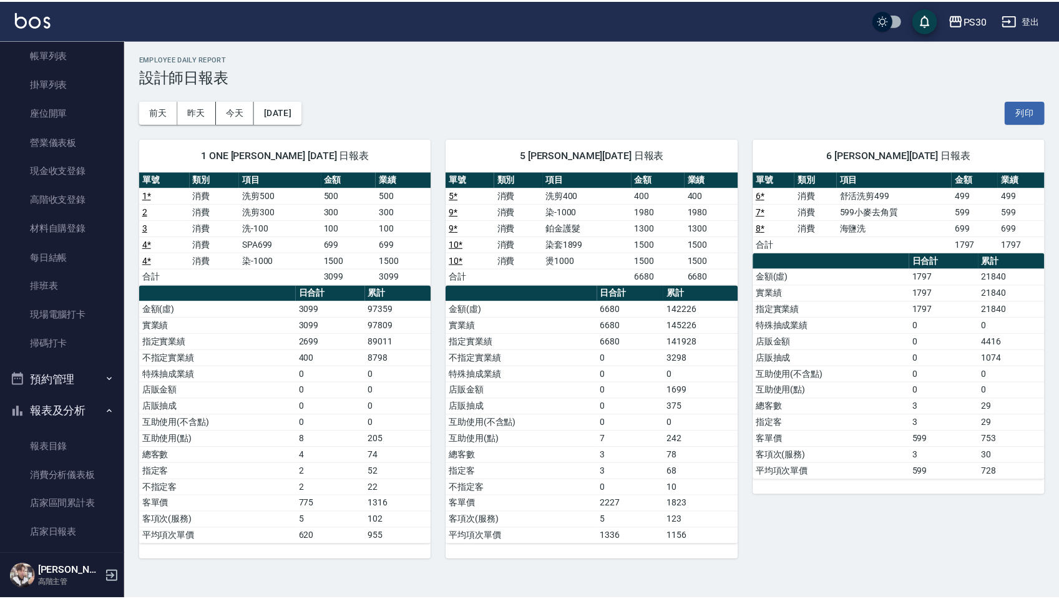
scroll to position [250, 0]
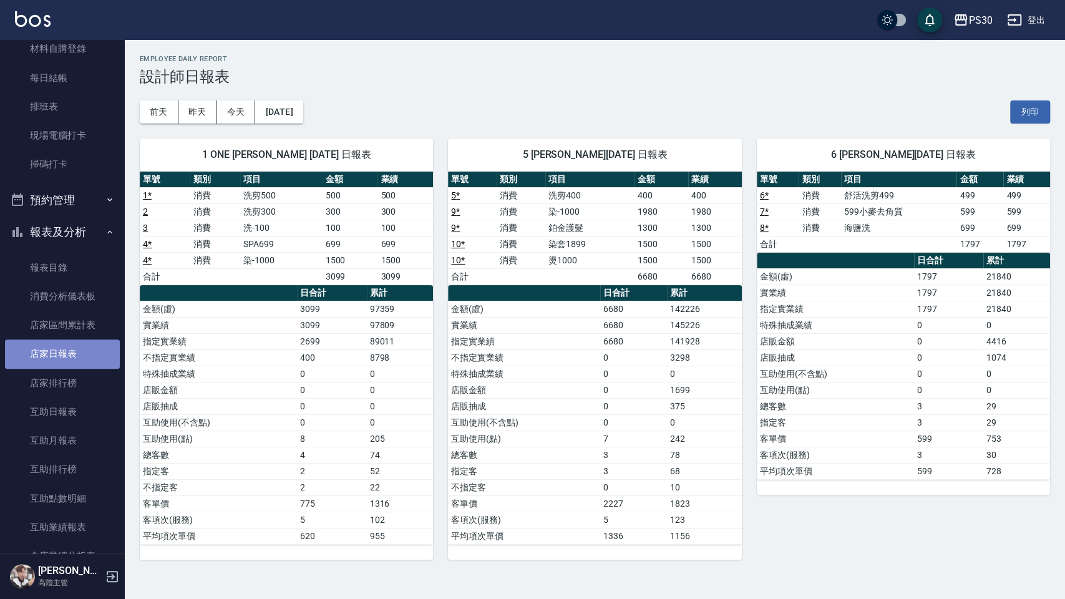
click at [73, 347] on link "店家日報表" at bounding box center [62, 353] width 115 height 29
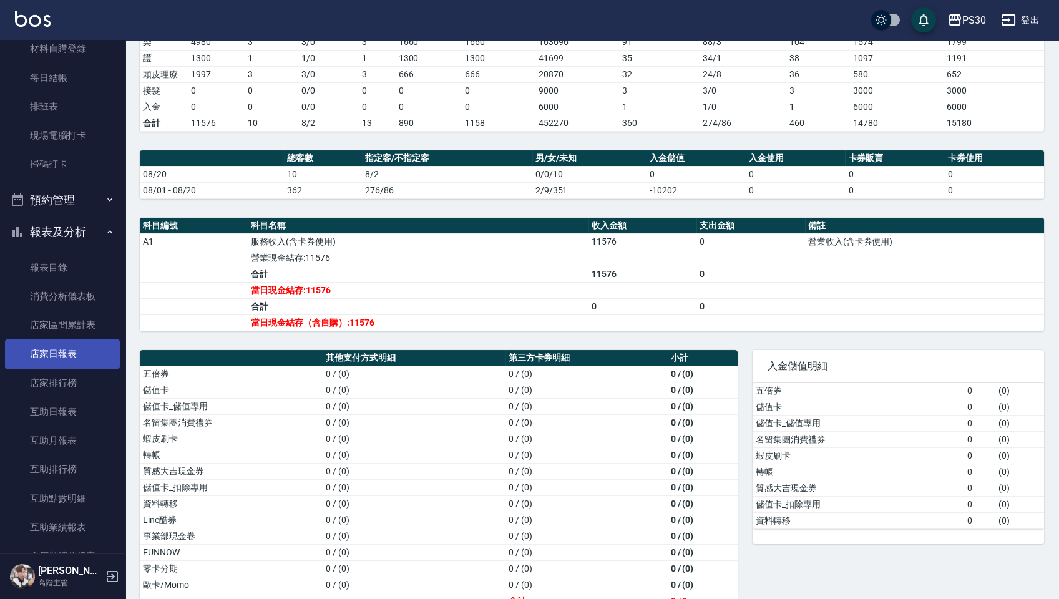
scroll to position [499, 0]
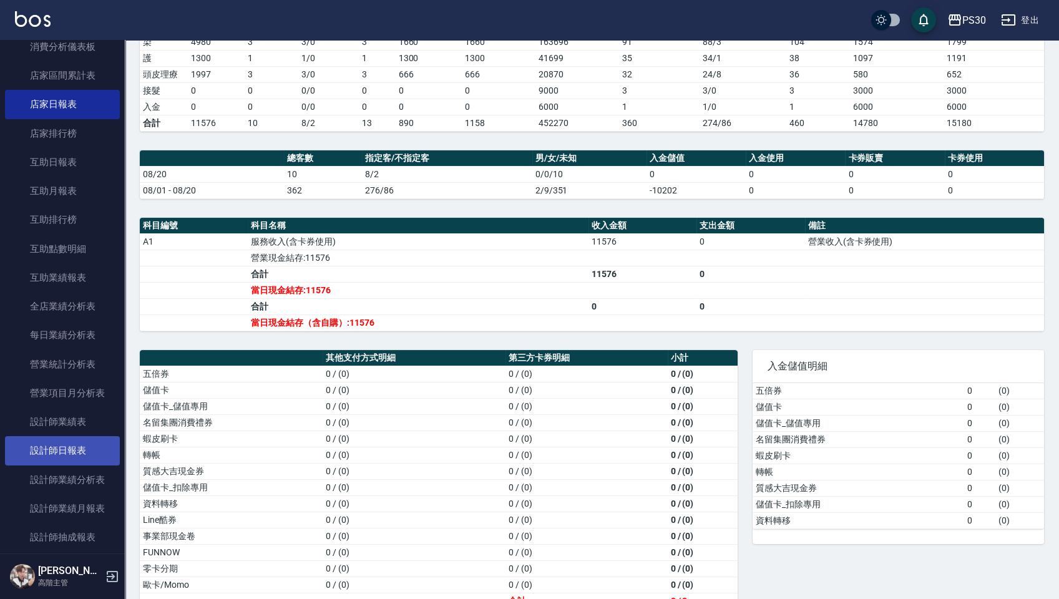
click at [95, 441] on link "設計師日報表" at bounding box center [62, 450] width 115 height 29
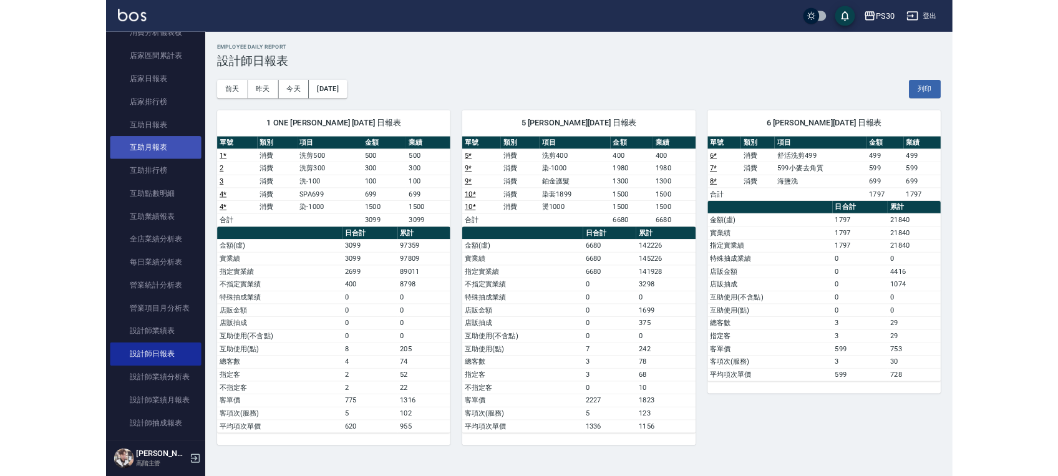
scroll to position [499, 0]
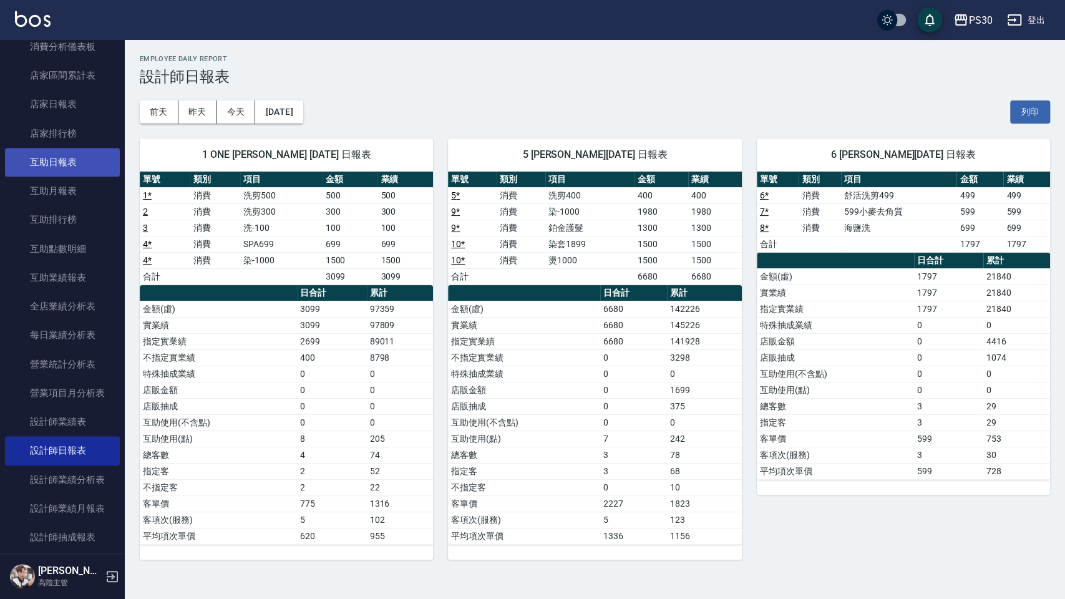
click at [60, 157] on link "互助日報表" at bounding box center [62, 162] width 115 height 29
